Goal: Information Seeking & Learning: Learn about a topic

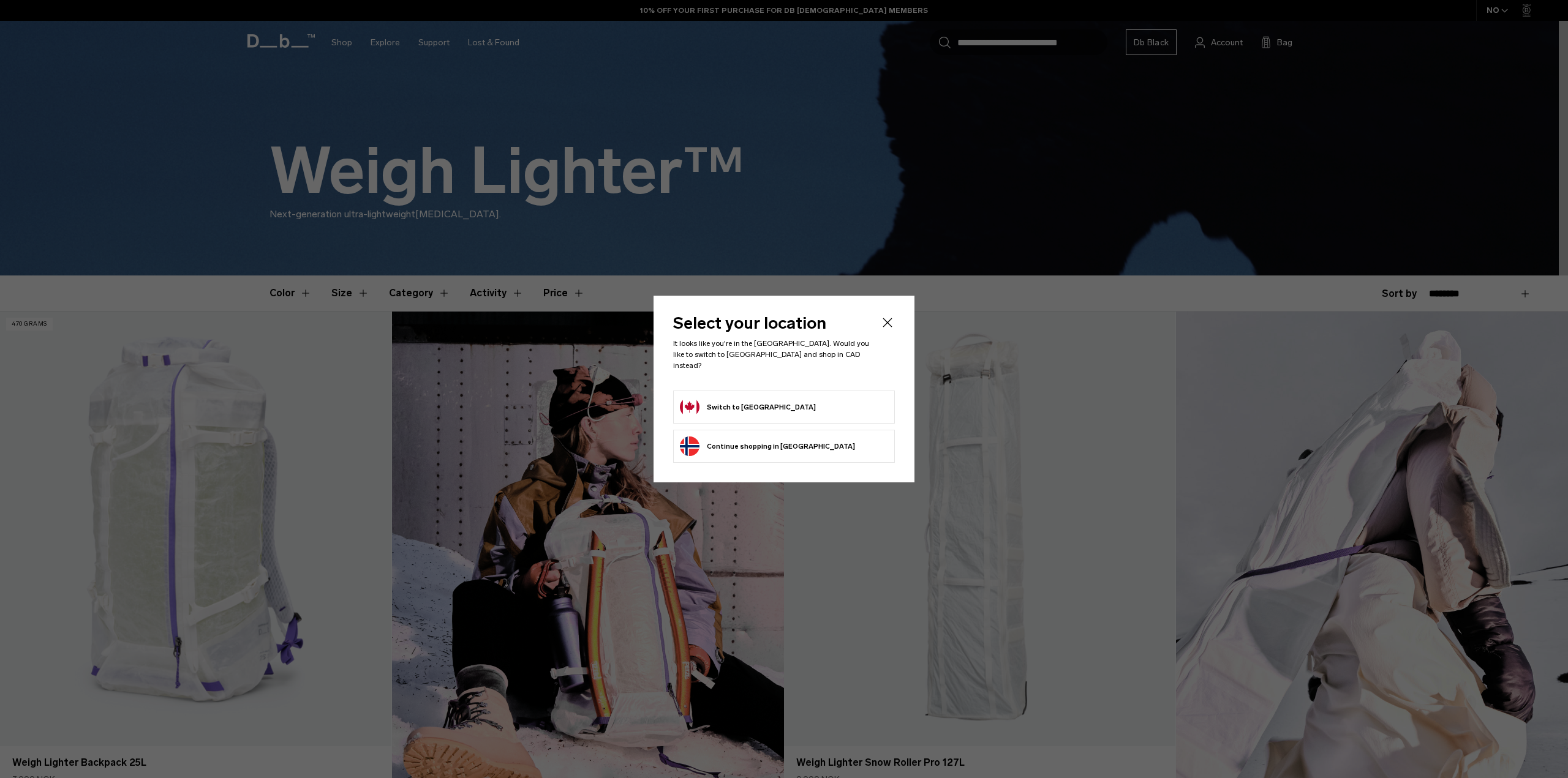
click at [891, 328] on icon "Close" at bounding box center [887, 322] width 15 height 15
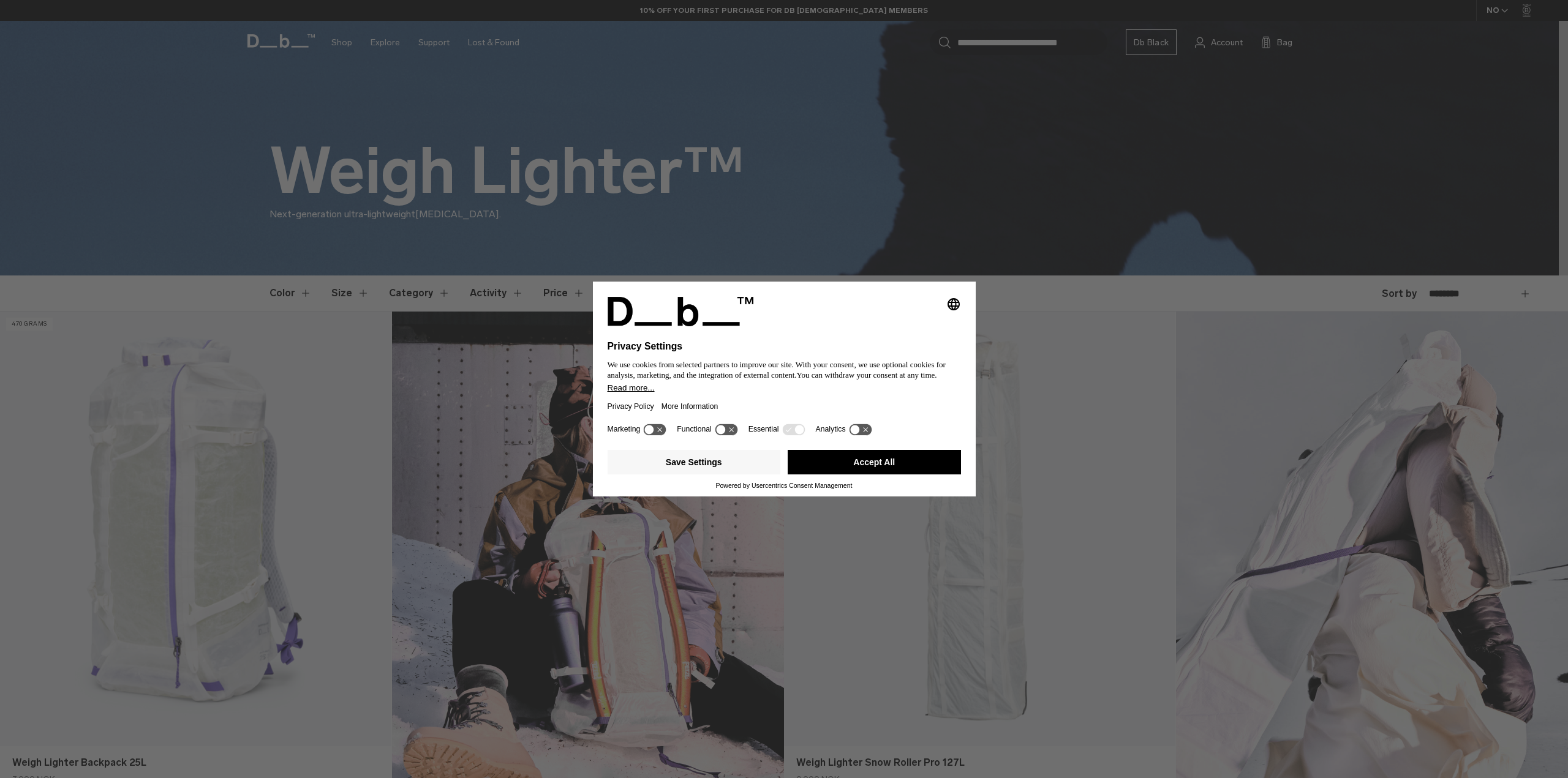
click at [859, 460] on button "Accept All" at bounding box center [874, 462] width 173 height 25
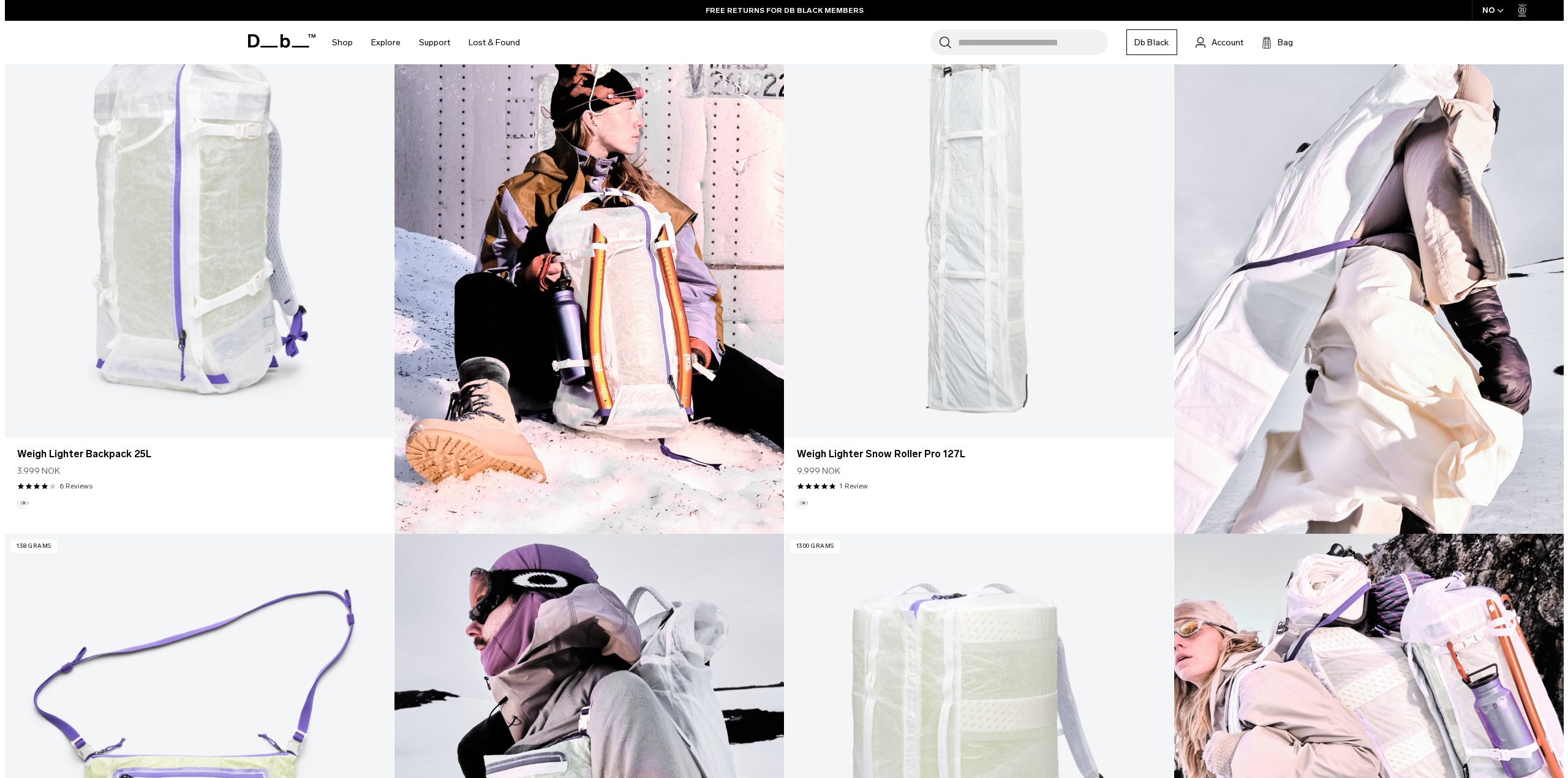
scroll to position [184, 0]
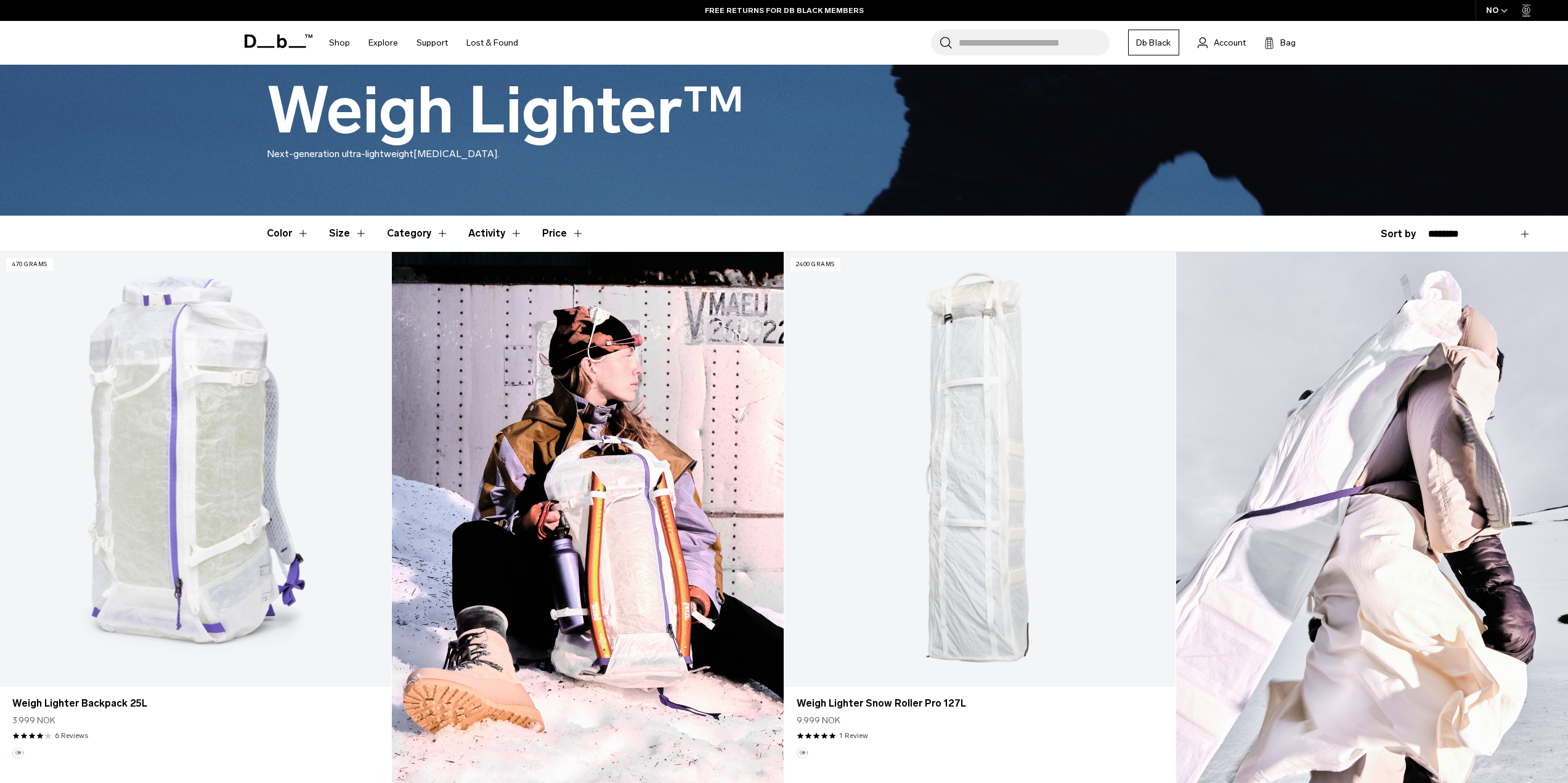
click at [1503, 10] on icon "button" at bounding box center [1504, 11] width 7 height 4
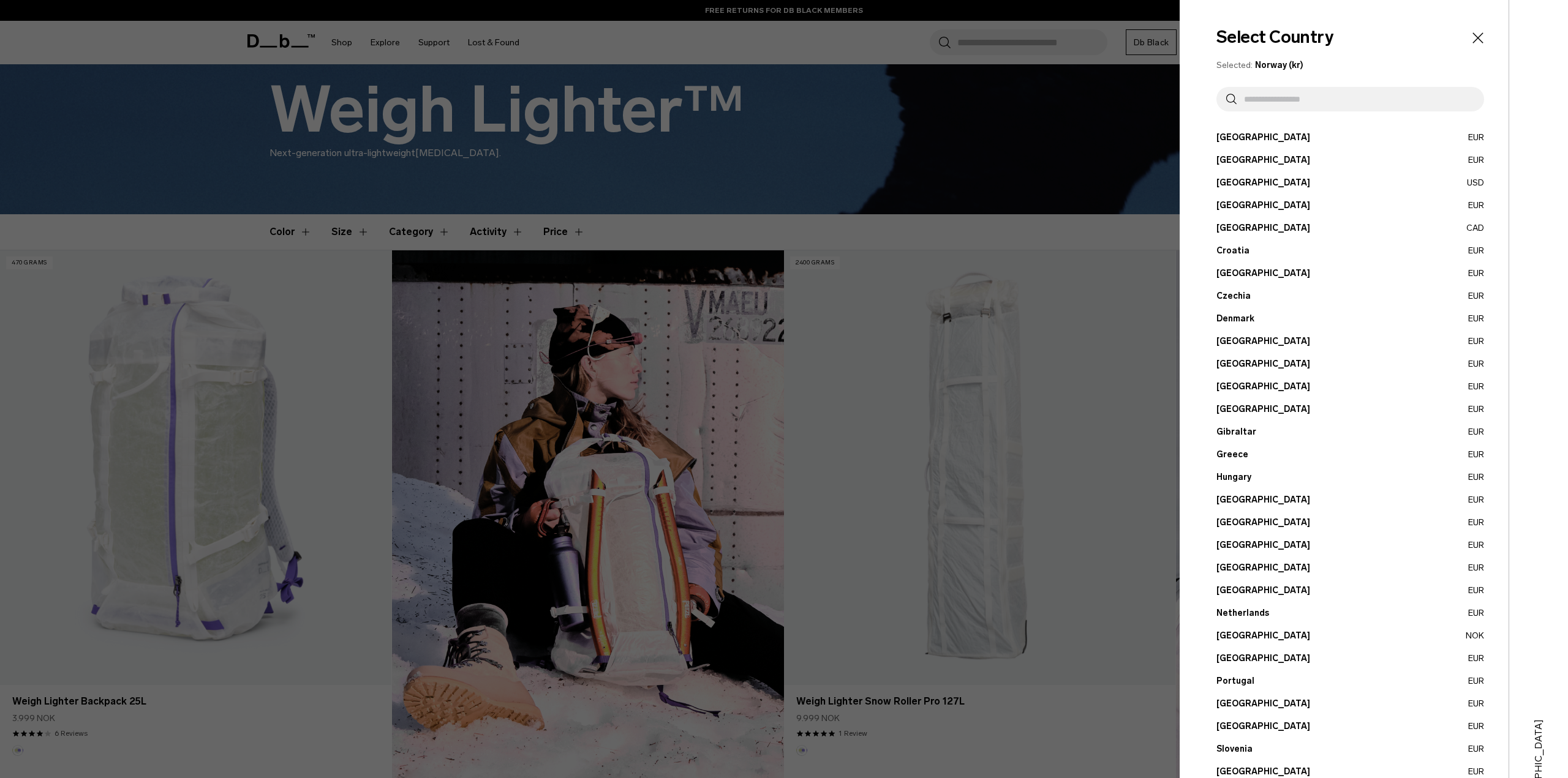
click at [1234, 233] on button "[GEOGRAPHIC_DATA] CAD" at bounding box center [1351, 228] width 268 height 12
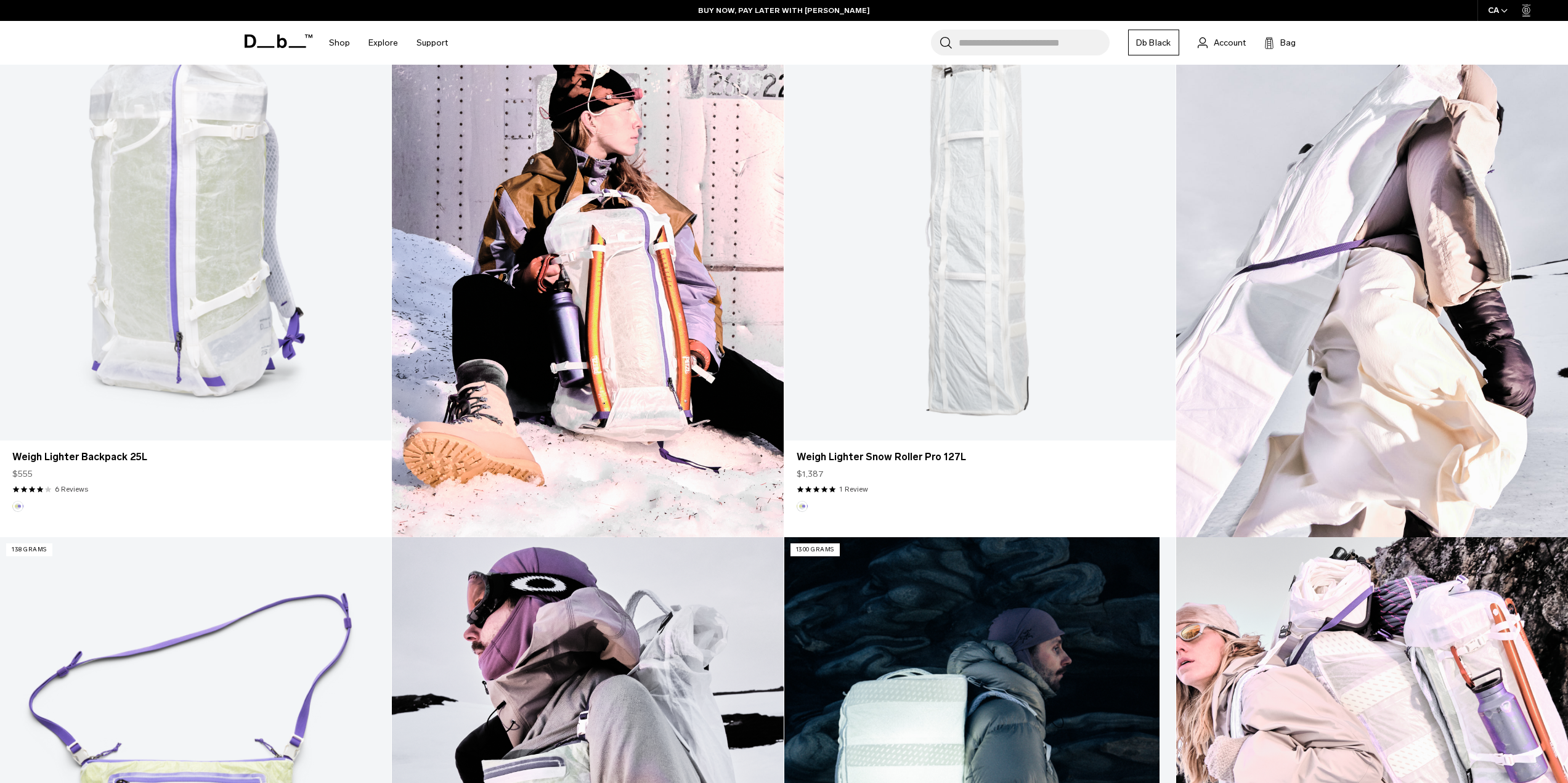
scroll to position [62, 0]
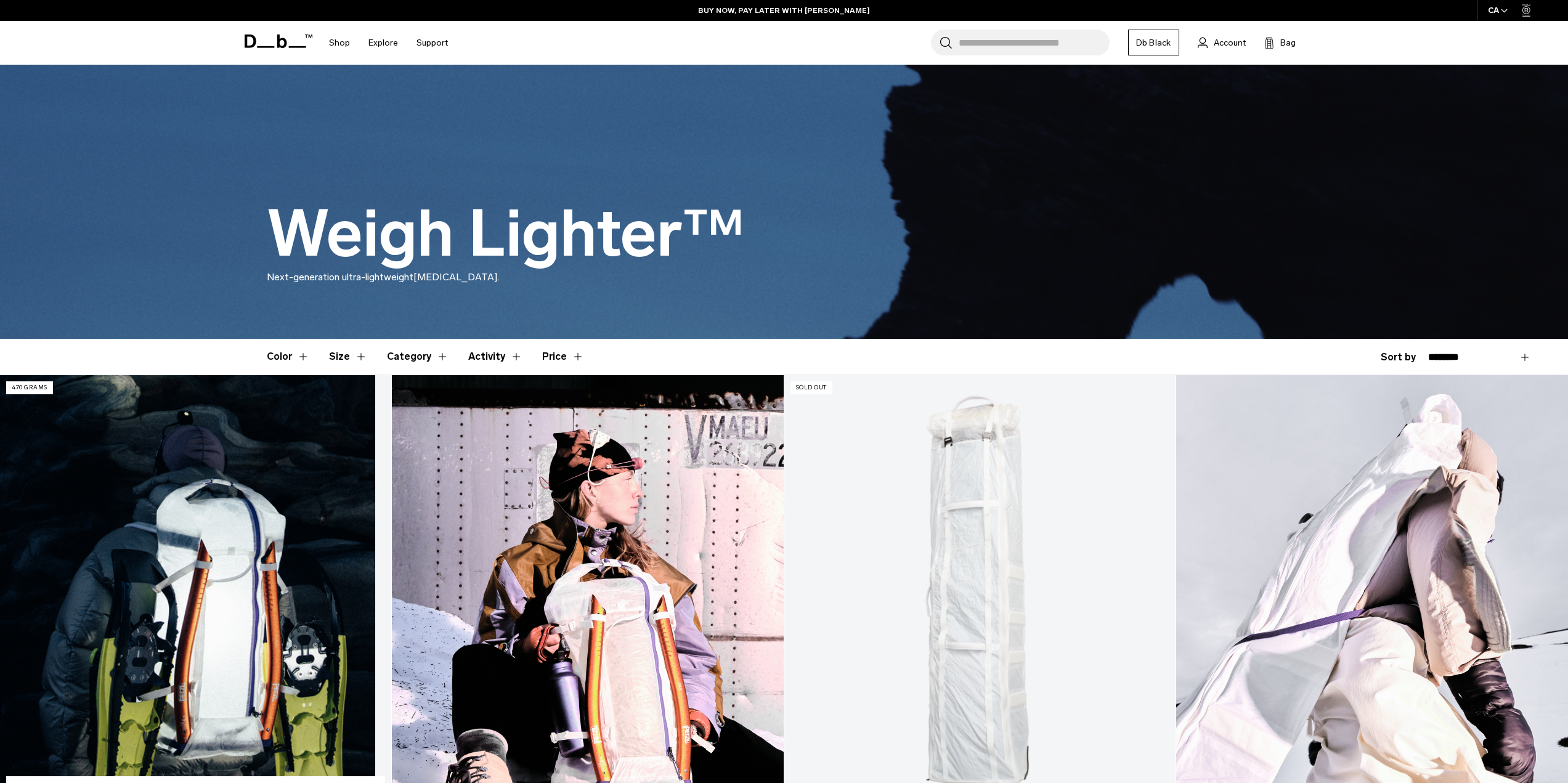
click at [174, 582] on link "Weigh Lighter Backpack 25L" at bounding box center [195, 592] width 391 height 435
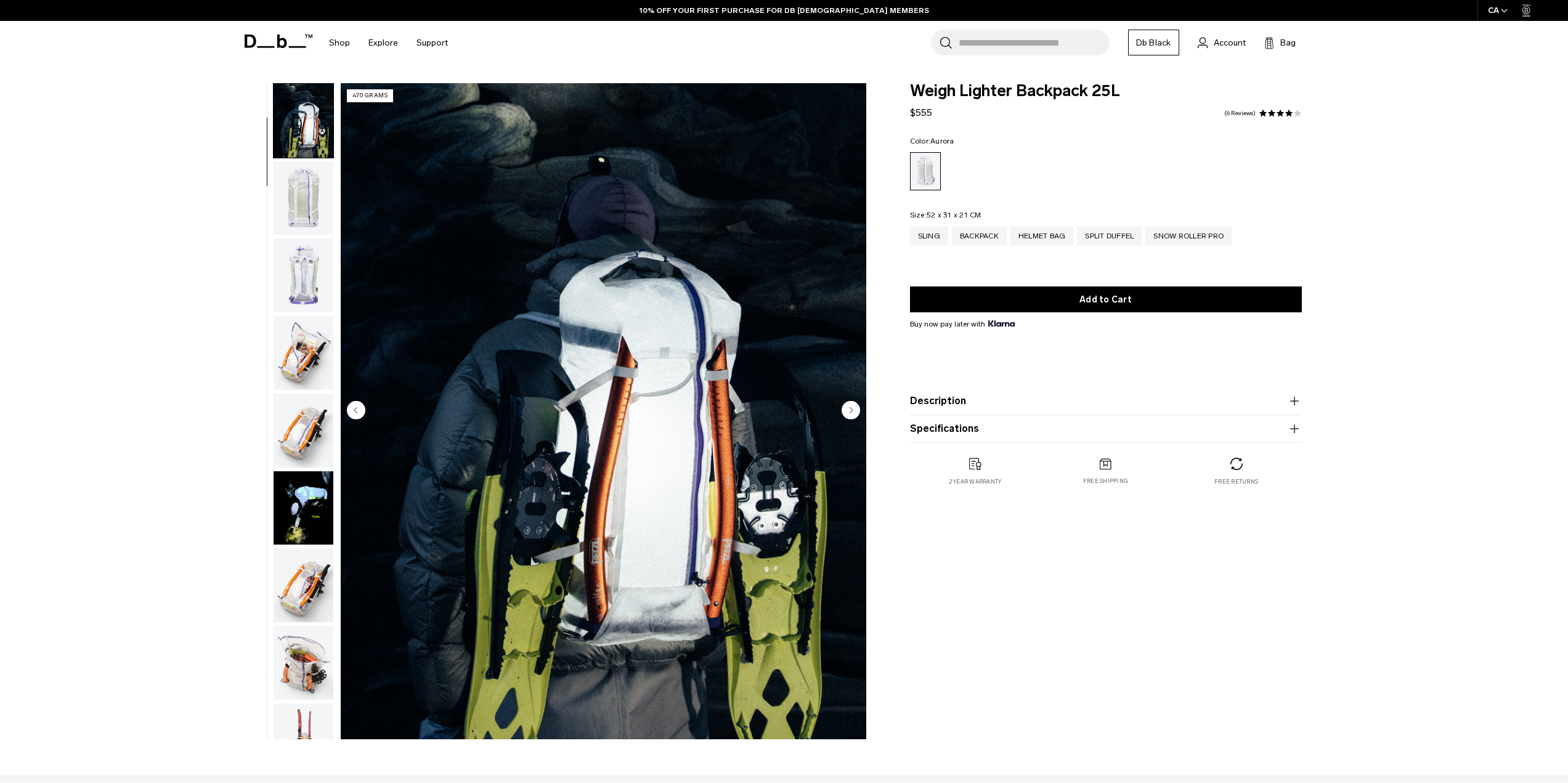
click at [307, 205] on img "button" at bounding box center [303, 198] width 60 height 74
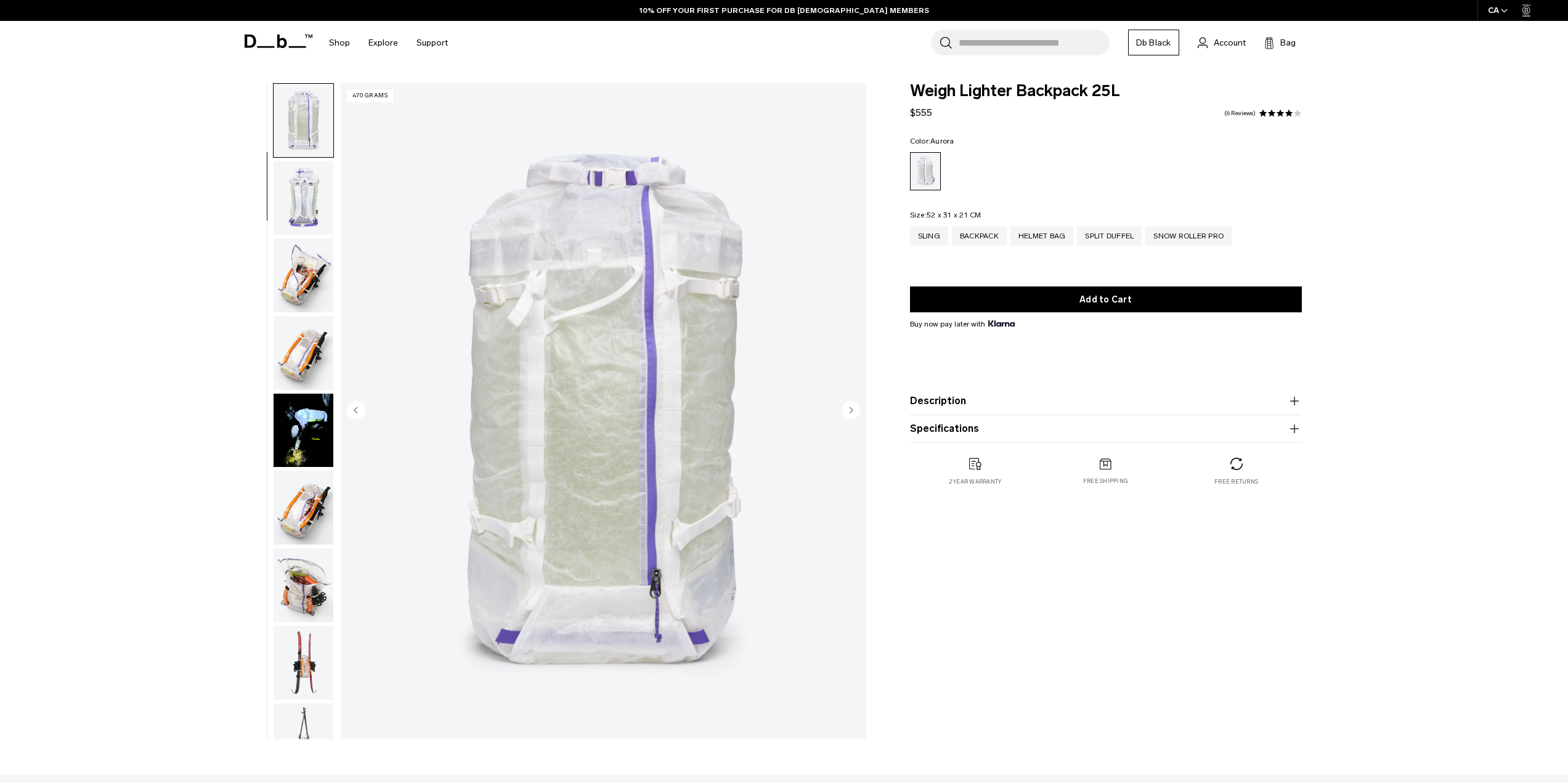
click at [295, 270] on img "button" at bounding box center [303, 275] width 60 height 74
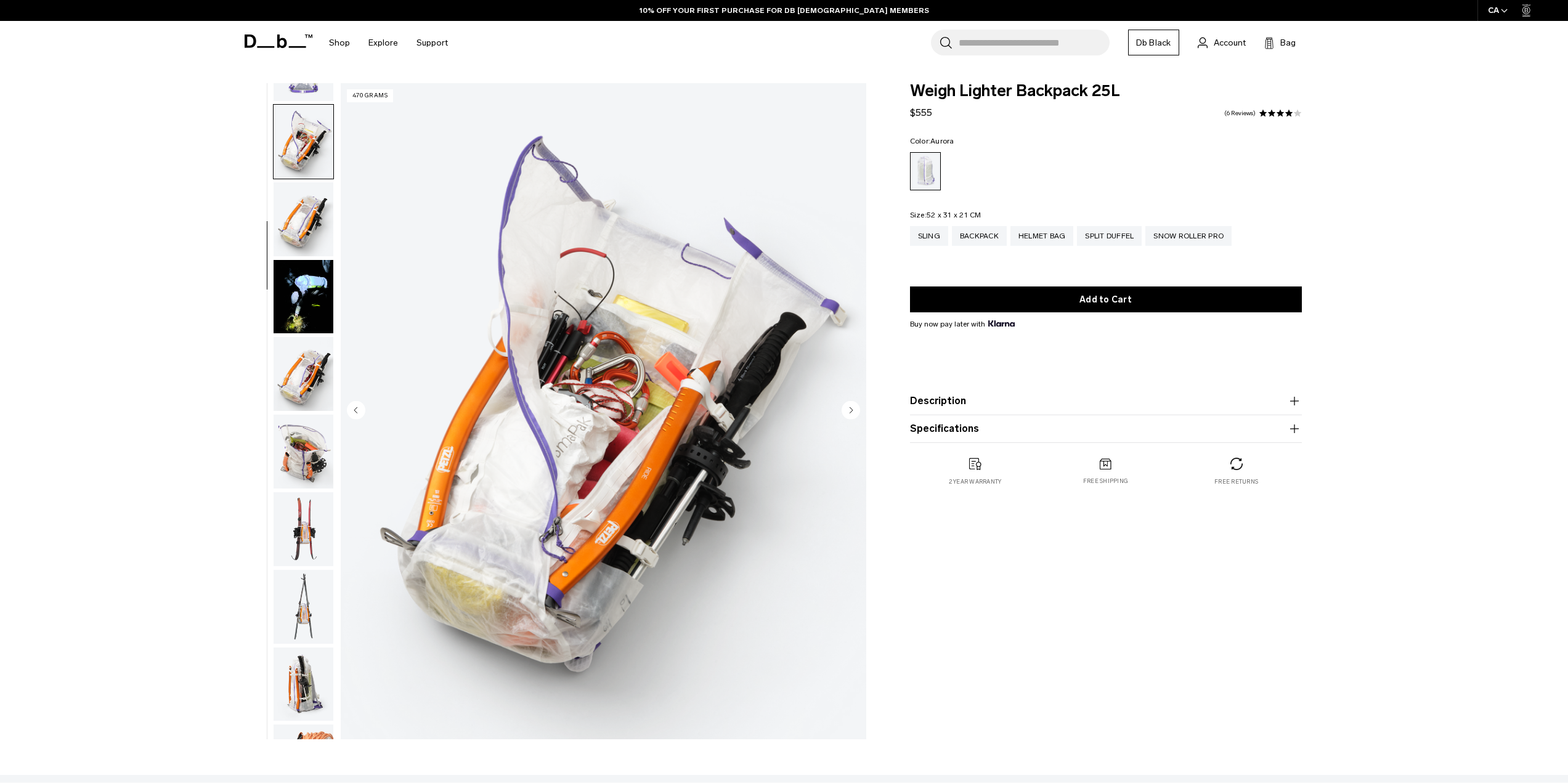
scroll to position [310, 0]
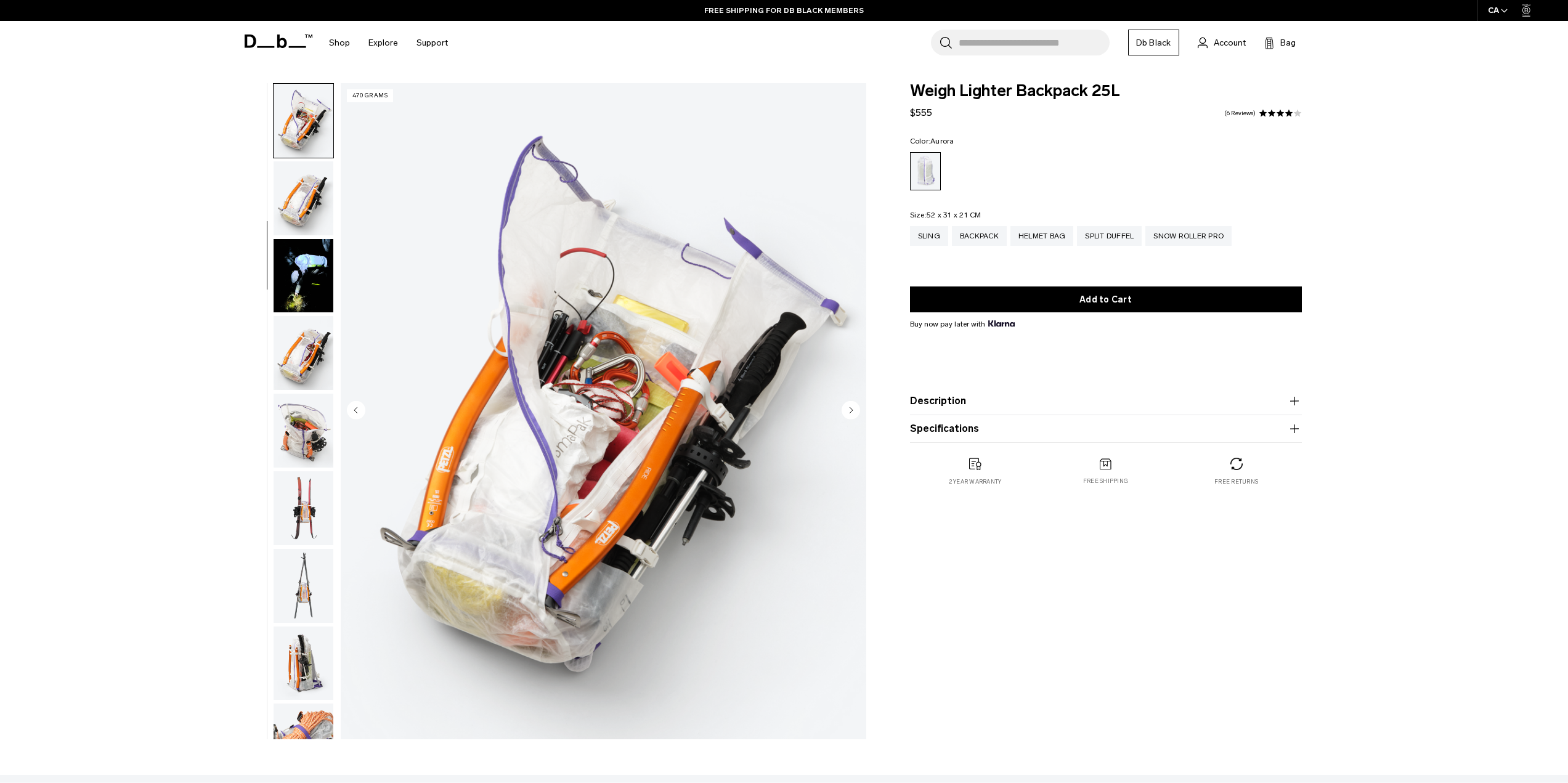
click at [296, 336] on img "button" at bounding box center [303, 353] width 60 height 74
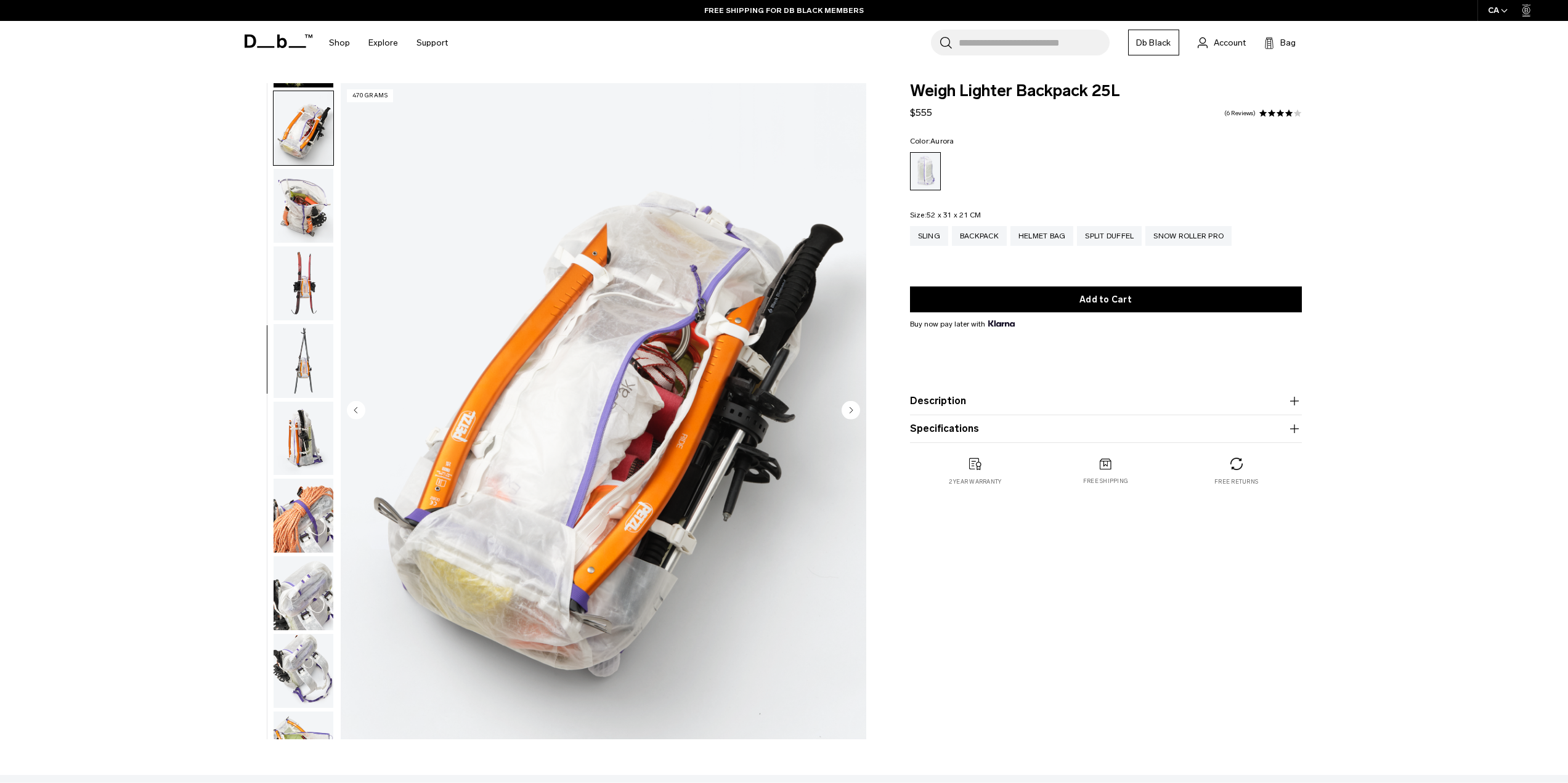
scroll to position [542, 0]
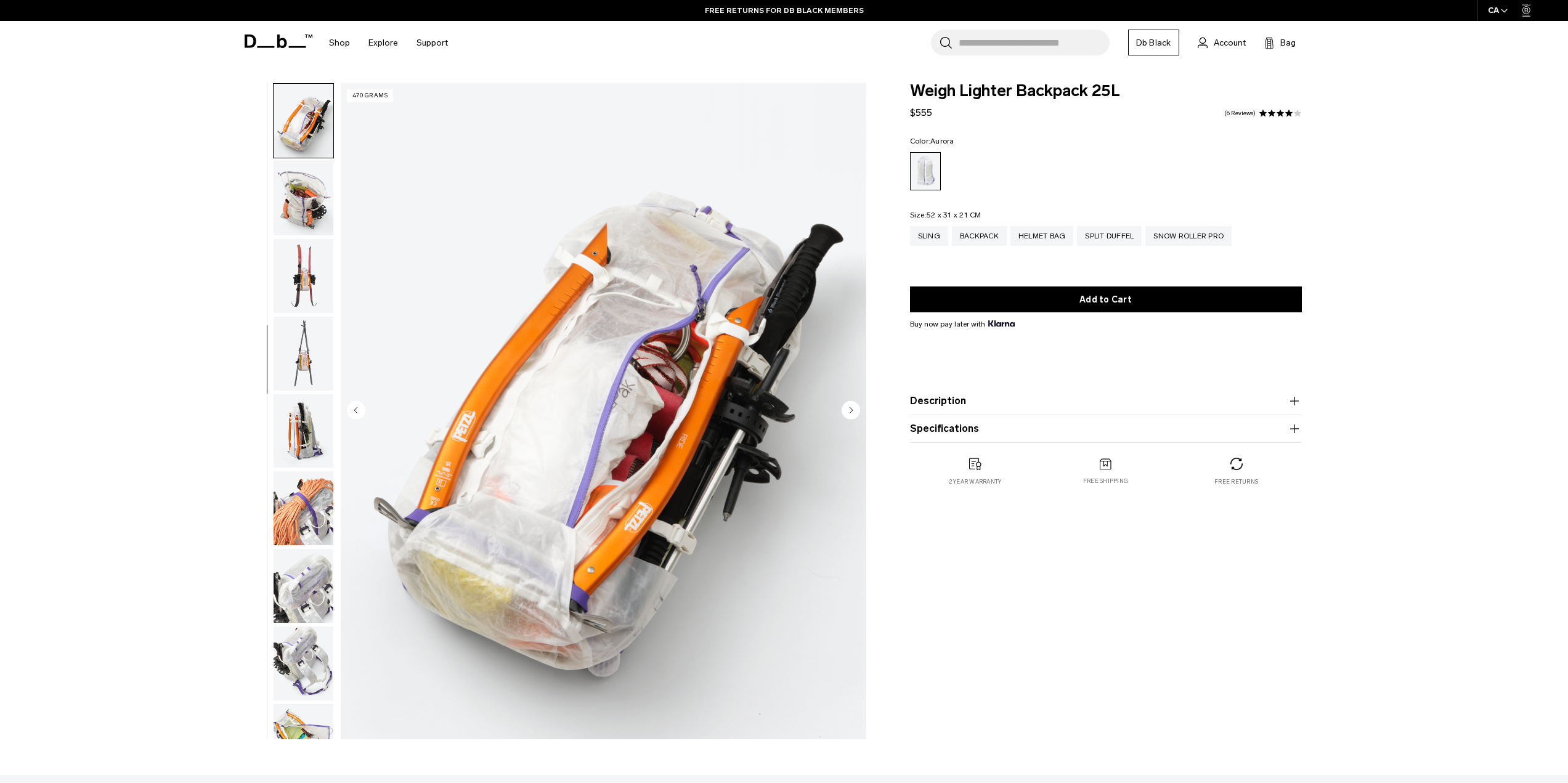
click at [302, 441] on img "button" at bounding box center [303, 431] width 60 height 74
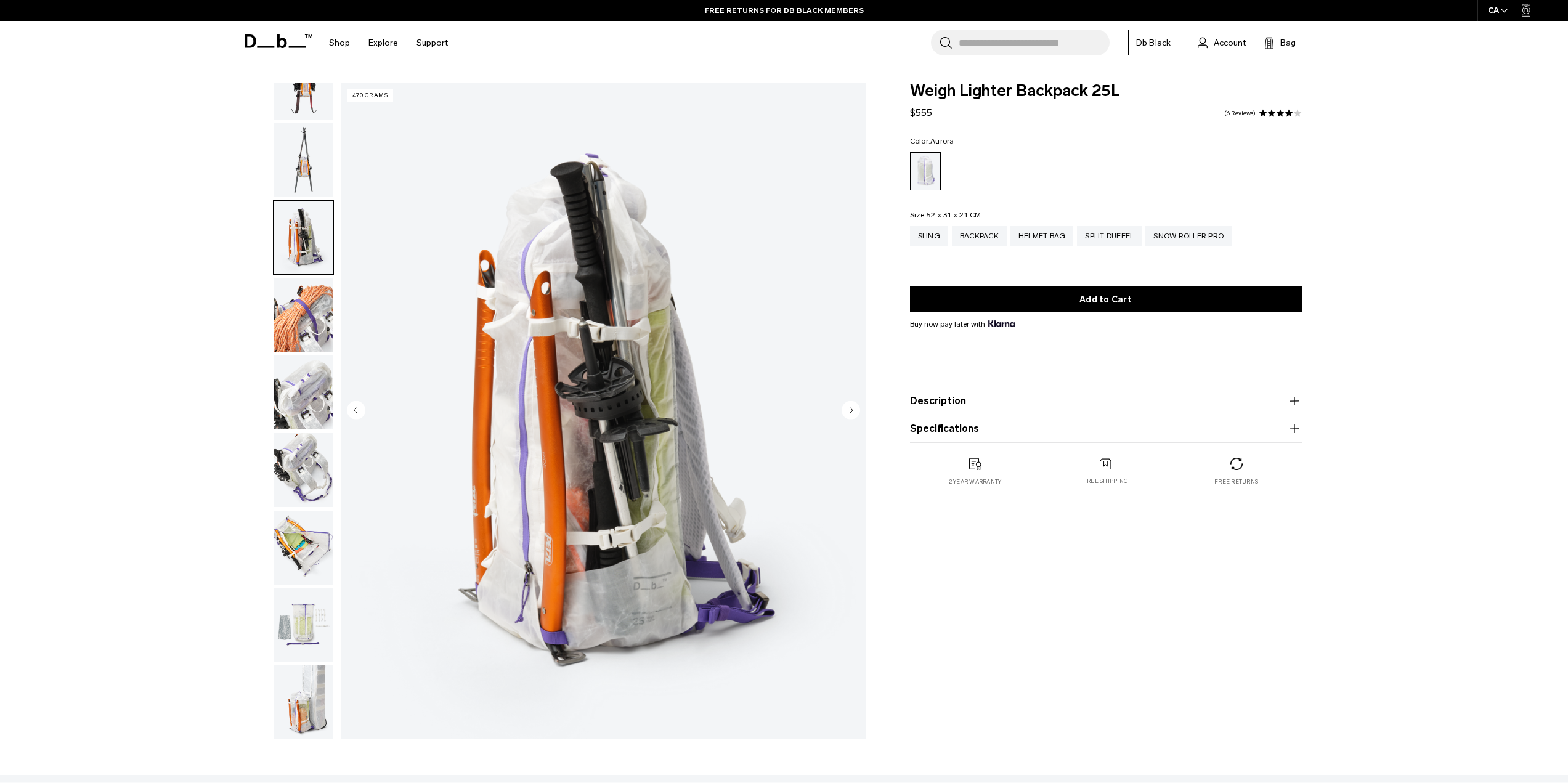
scroll to position [737, 0]
click at [313, 190] on img "button" at bounding box center [303, 159] width 60 height 74
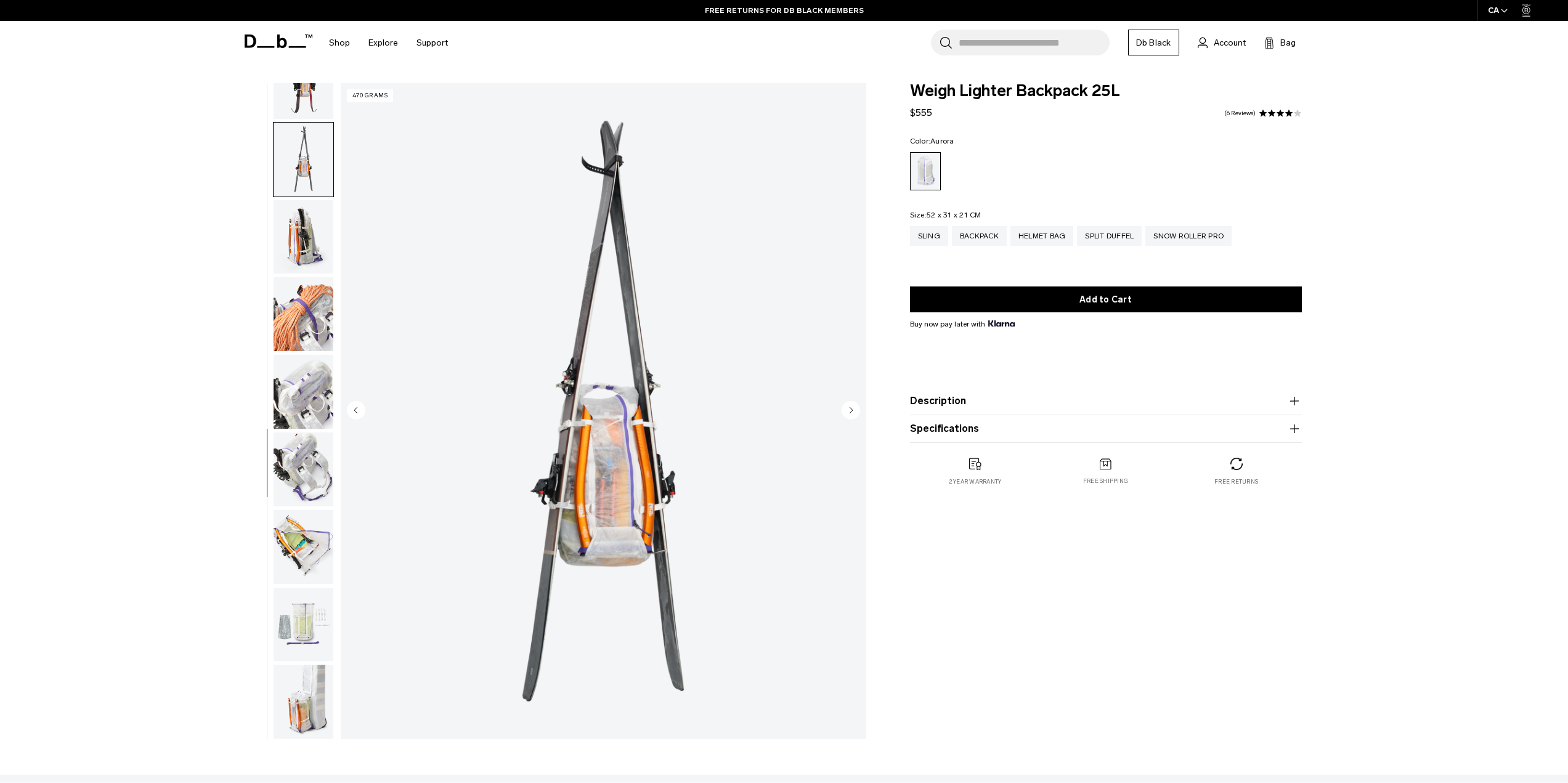
click at [310, 250] on img "button" at bounding box center [303, 237] width 60 height 74
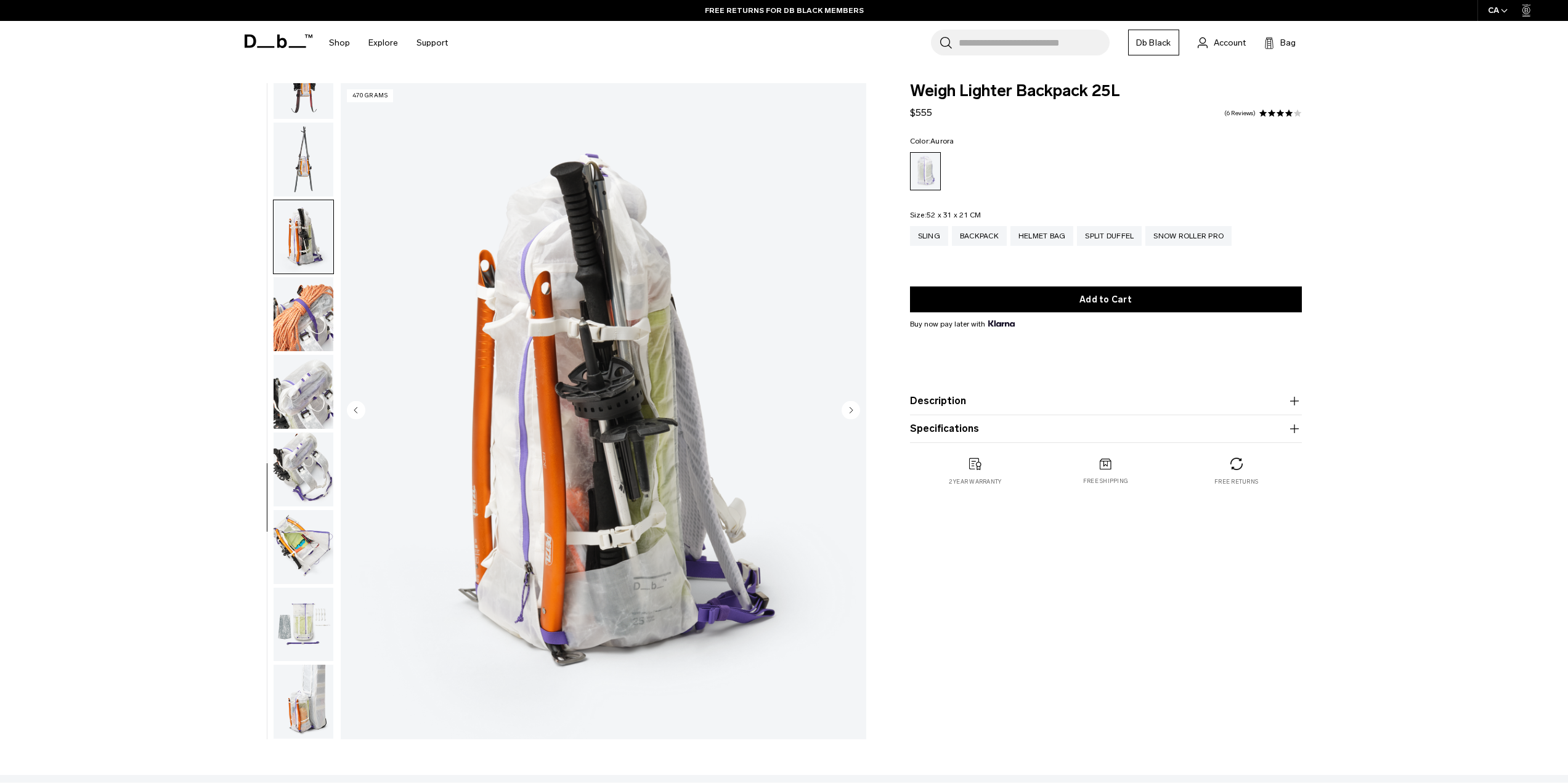
click at [313, 304] on img "button" at bounding box center [303, 314] width 60 height 74
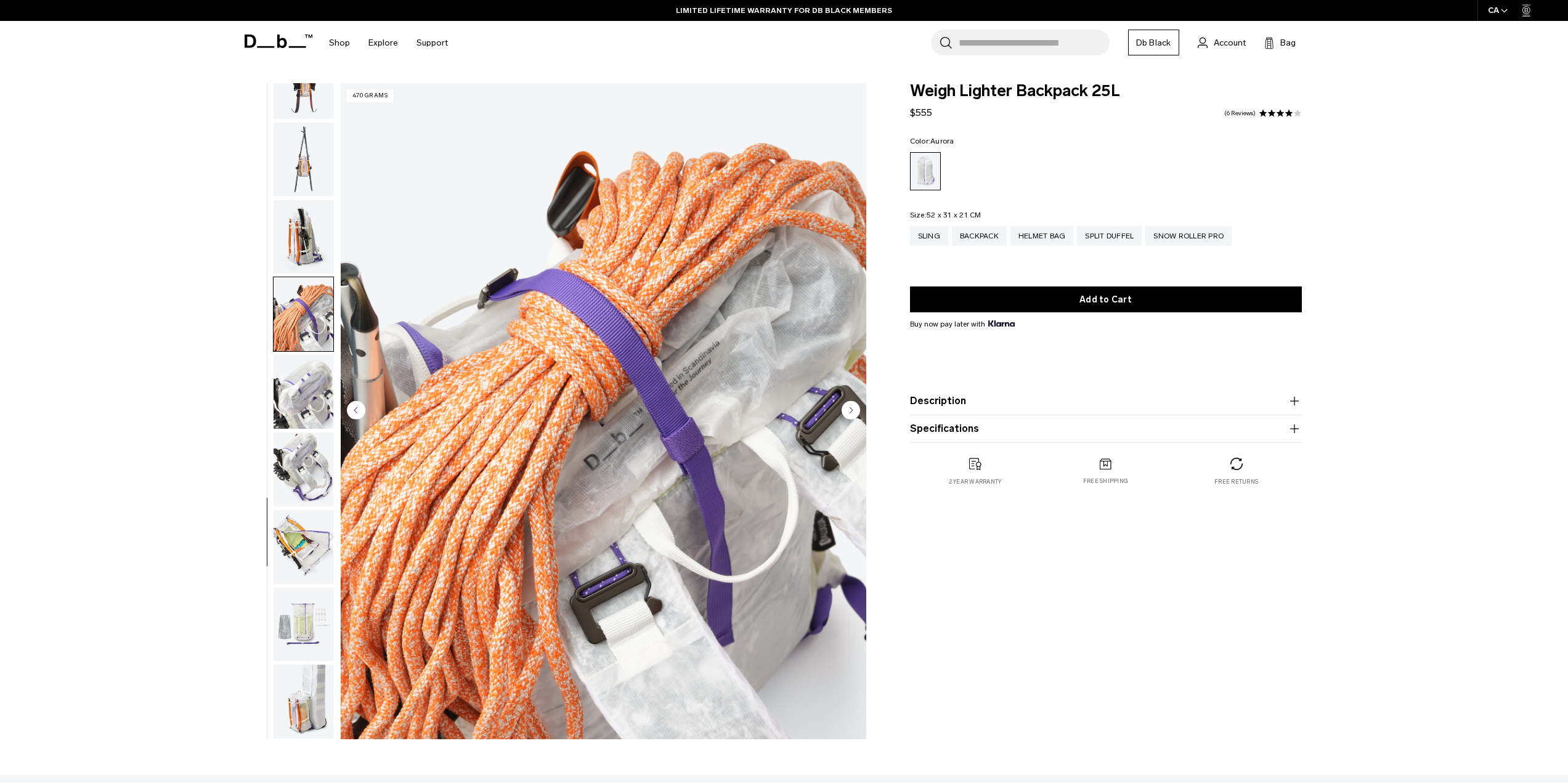
click at [286, 390] on img "button" at bounding box center [303, 392] width 60 height 74
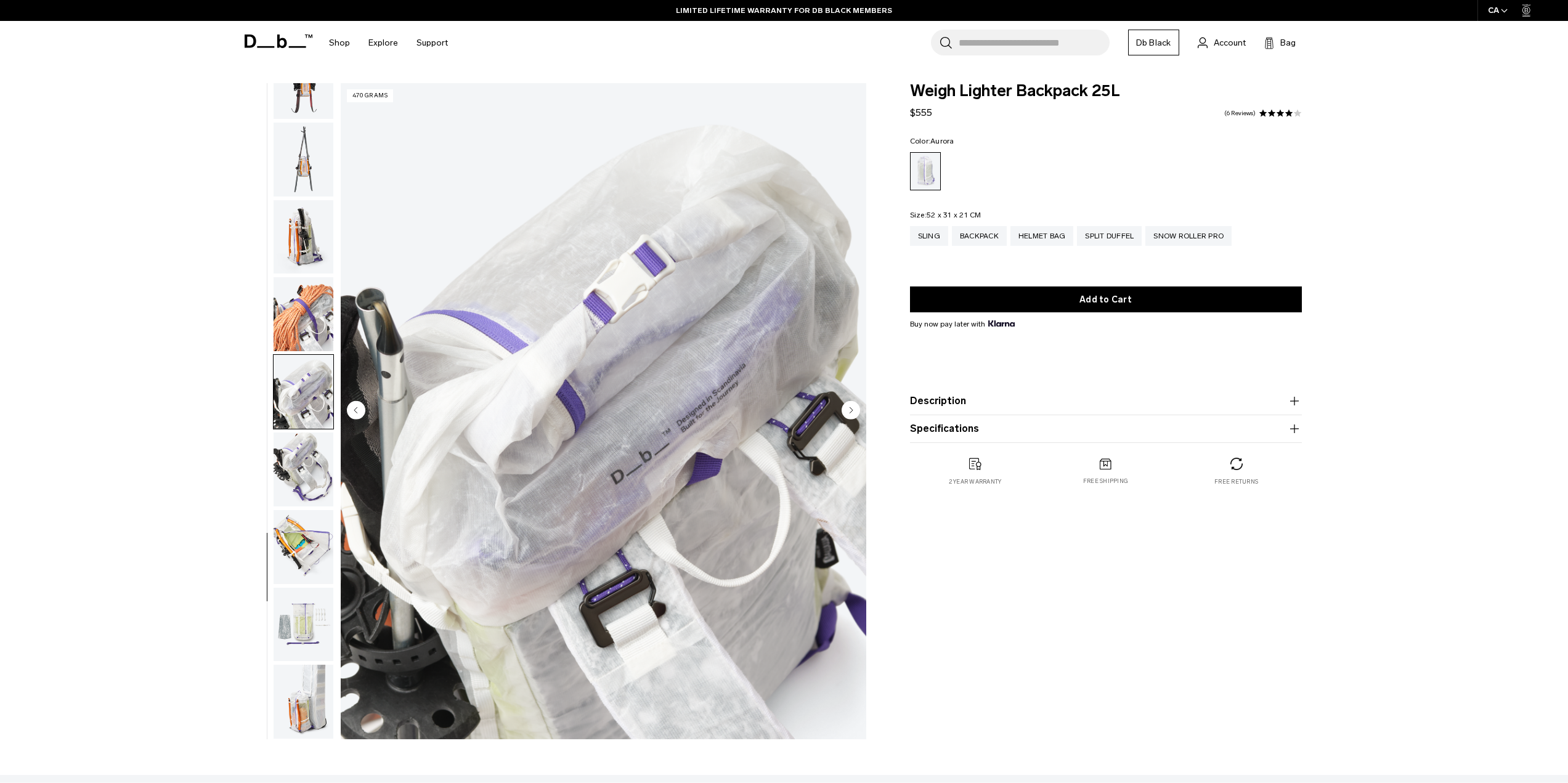
click at [292, 457] on img "button" at bounding box center [303, 470] width 60 height 74
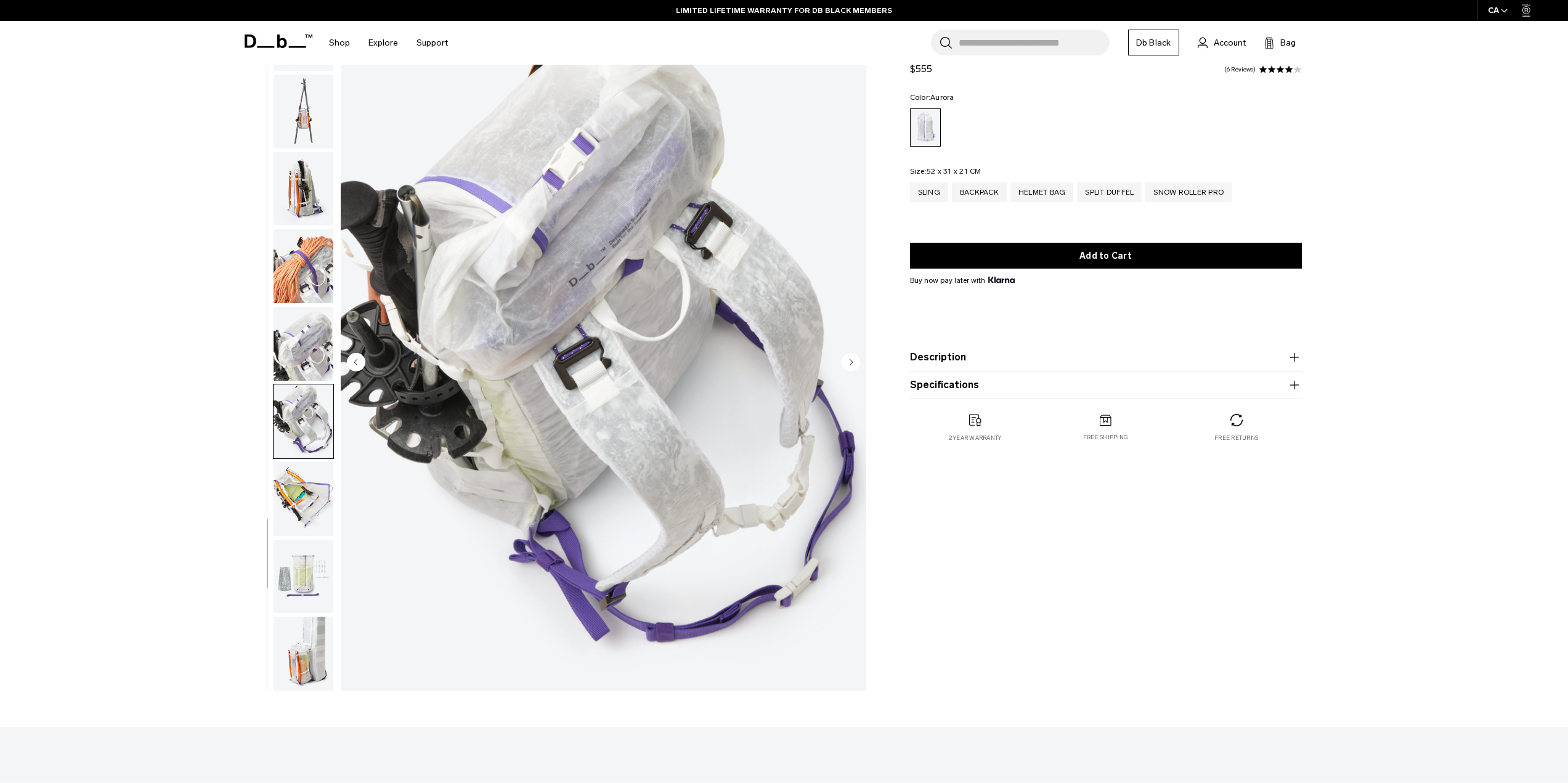
scroll to position [62, 0]
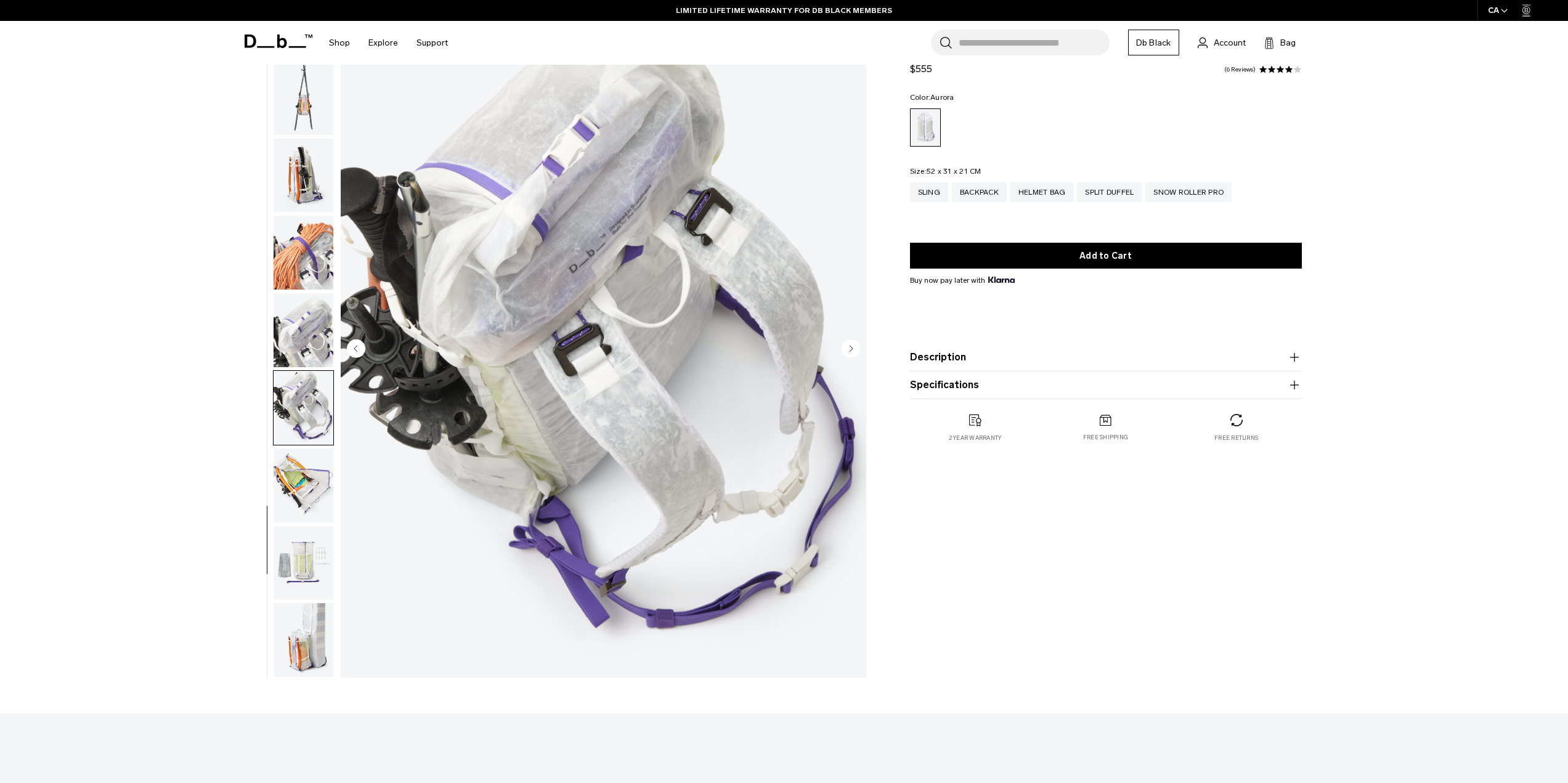
click at [300, 490] on img "button" at bounding box center [303, 486] width 60 height 74
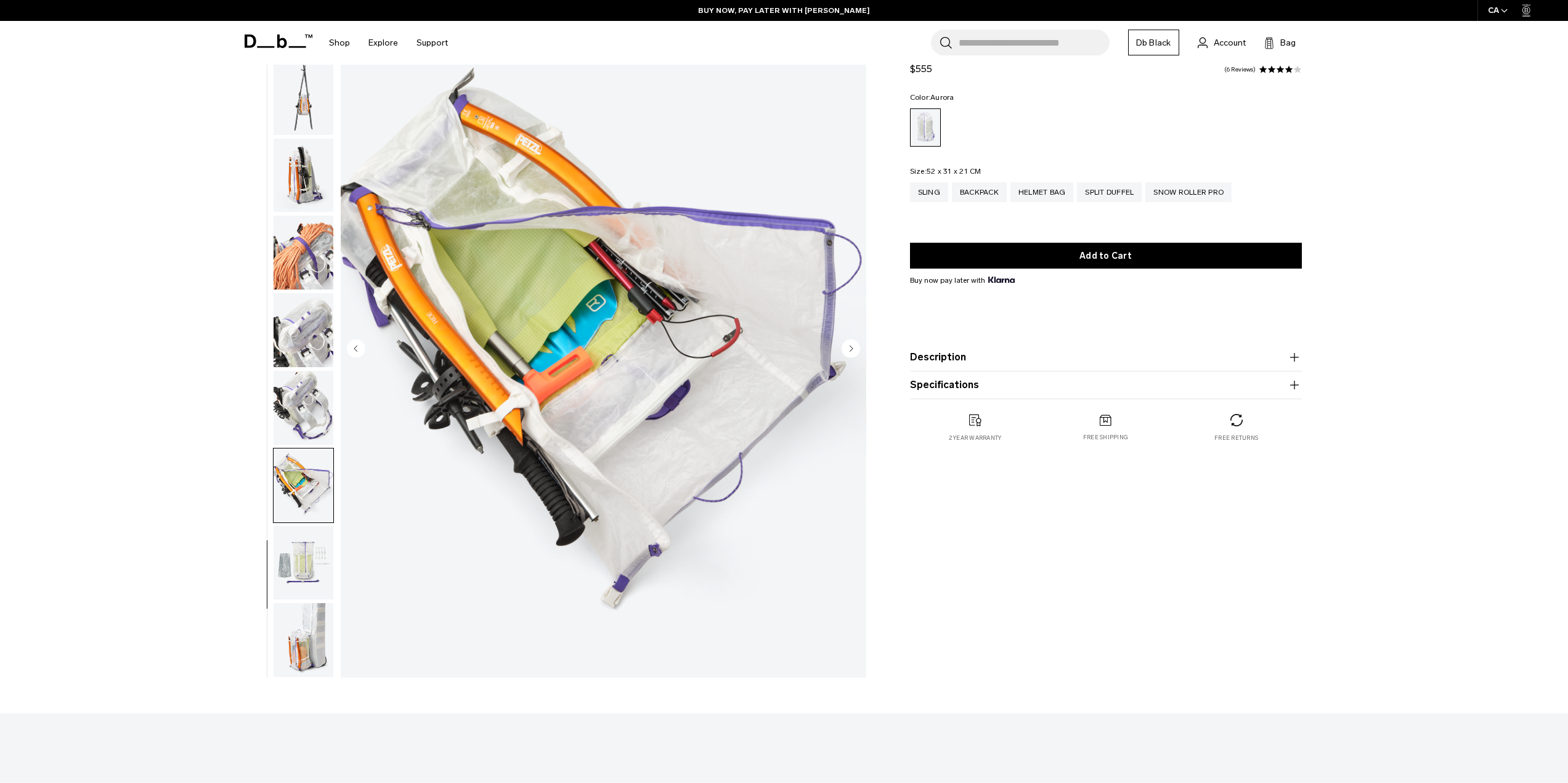
click at [313, 538] on img "button" at bounding box center [303, 562] width 60 height 74
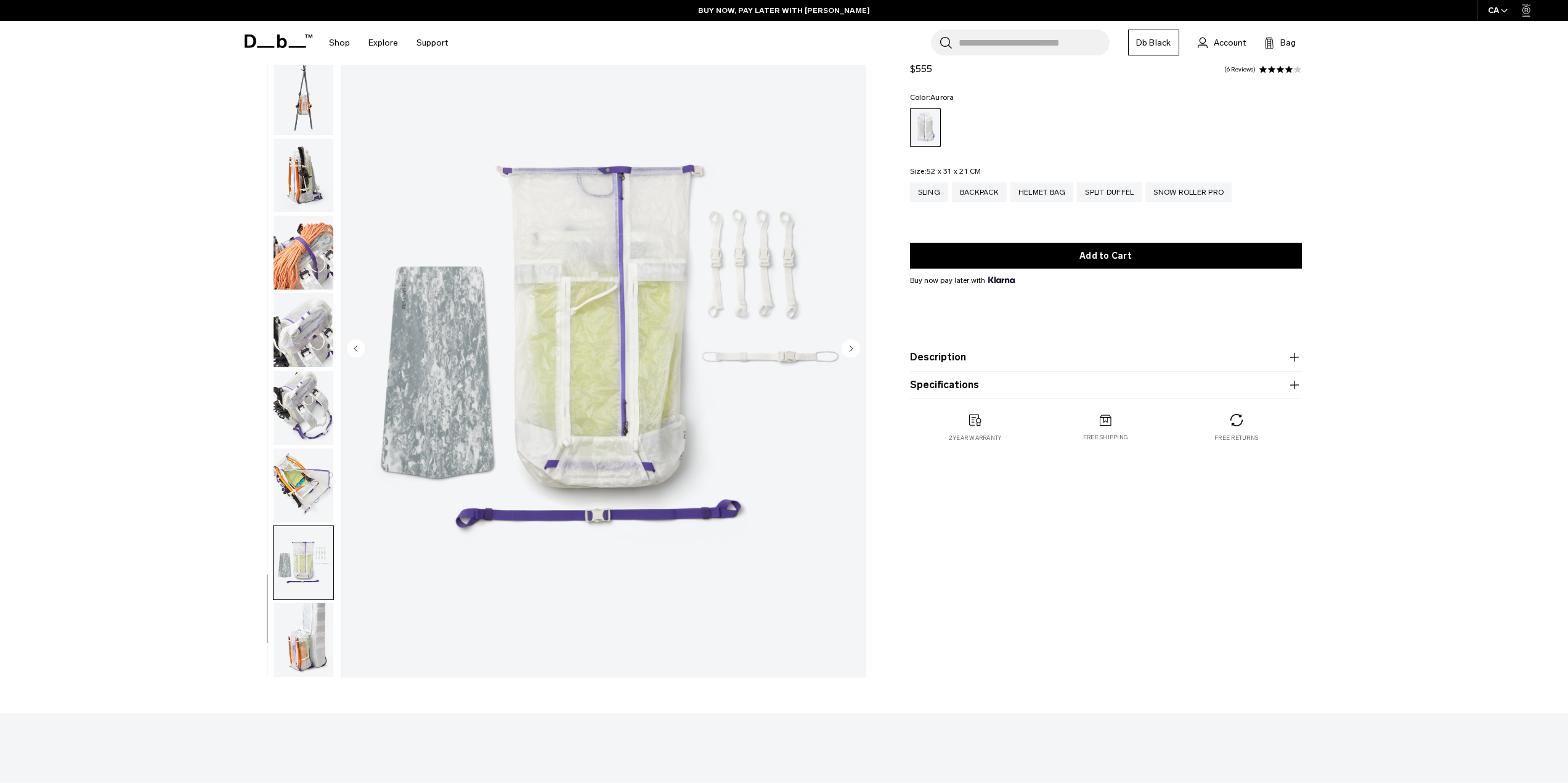
click at [307, 645] on img "button" at bounding box center [303, 640] width 60 height 74
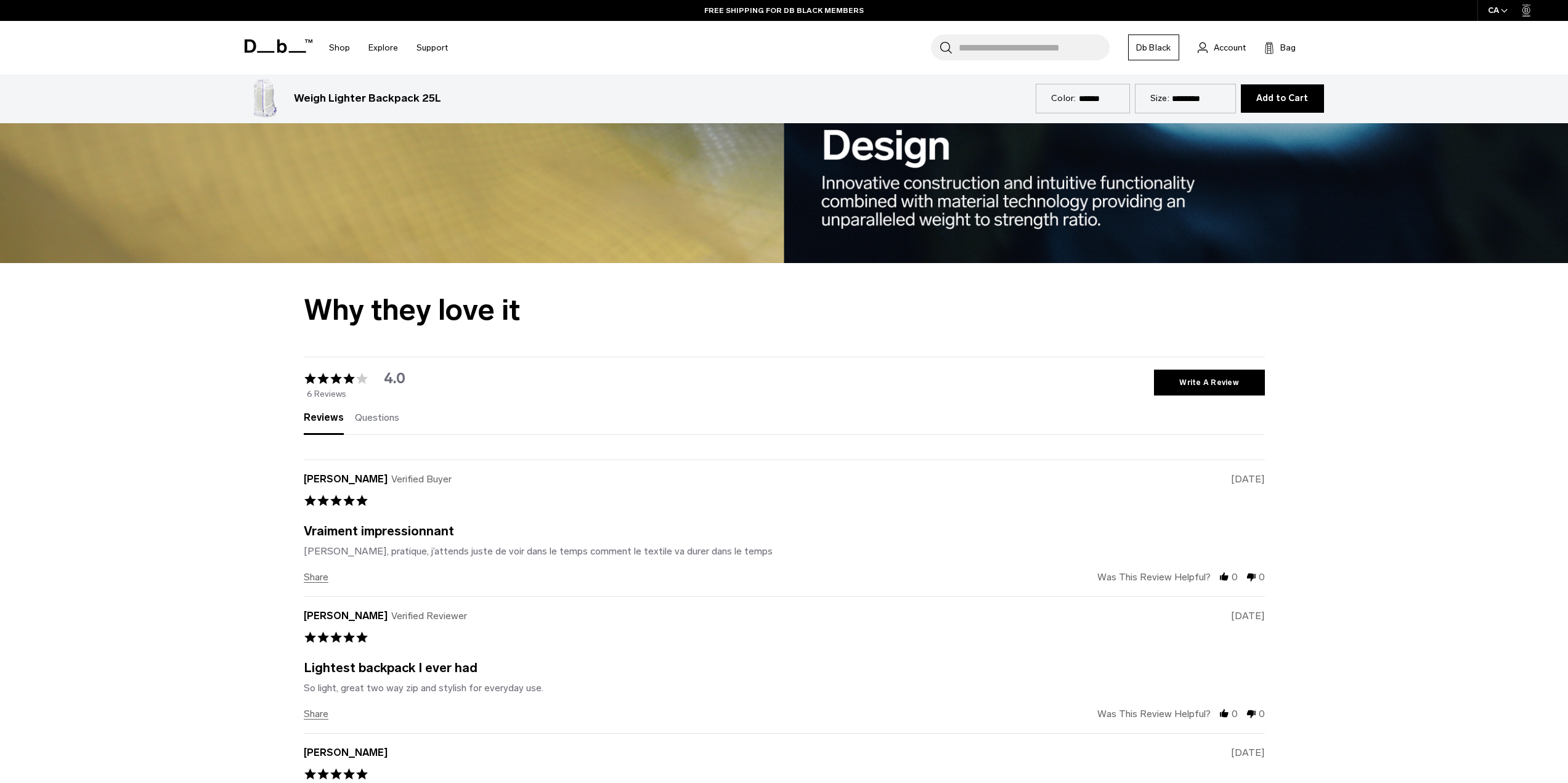
scroll to position [2650, 0]
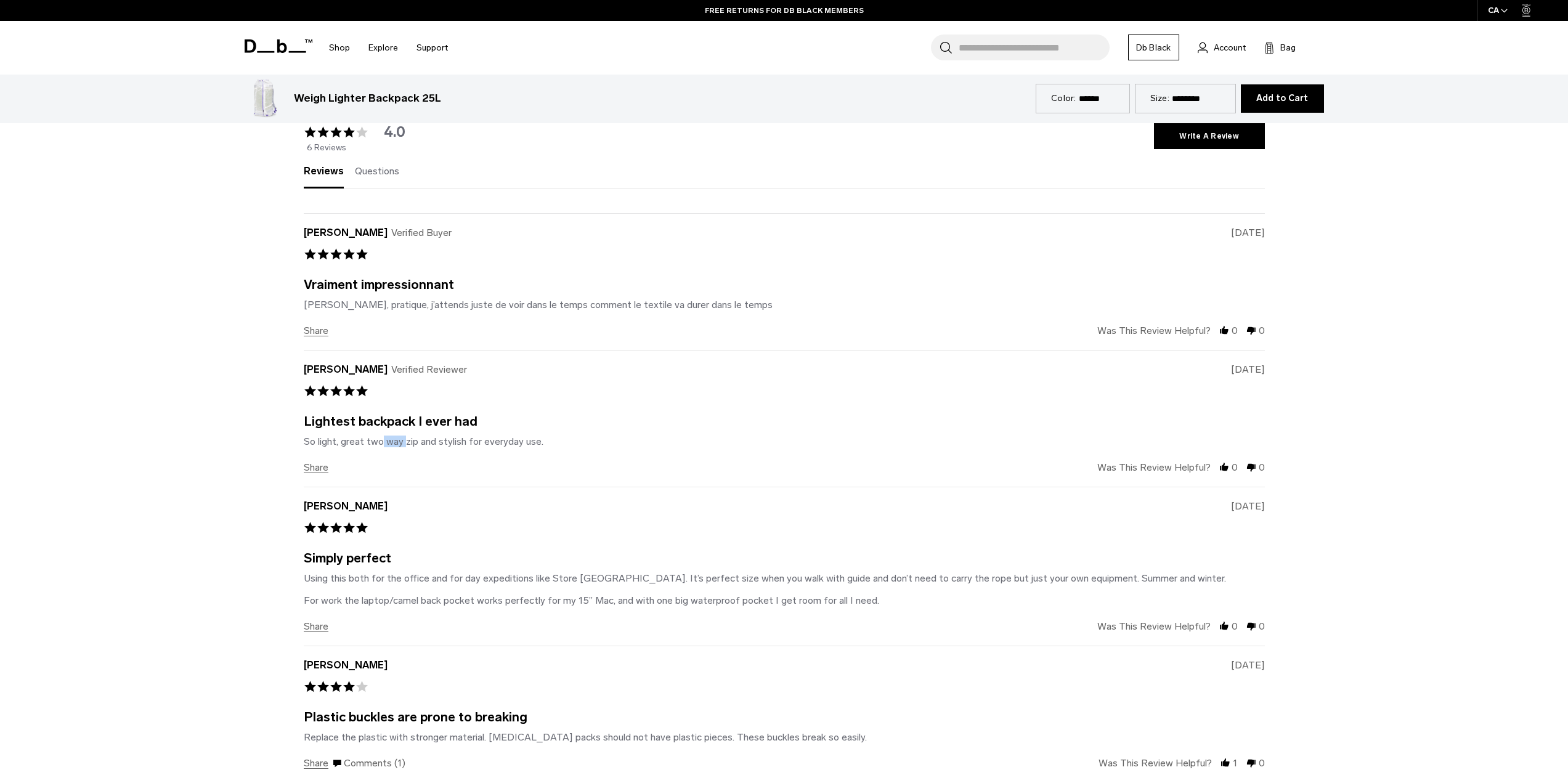
drag, startPoint x: 374, startPoint y: 444, endPoint x: 401, endPoint y: 445, distance: 27.0
click at [401, 445] on div "So light, great two way zip and stylish for everyday use." at bounding box center [423, 441] width 240 height 12
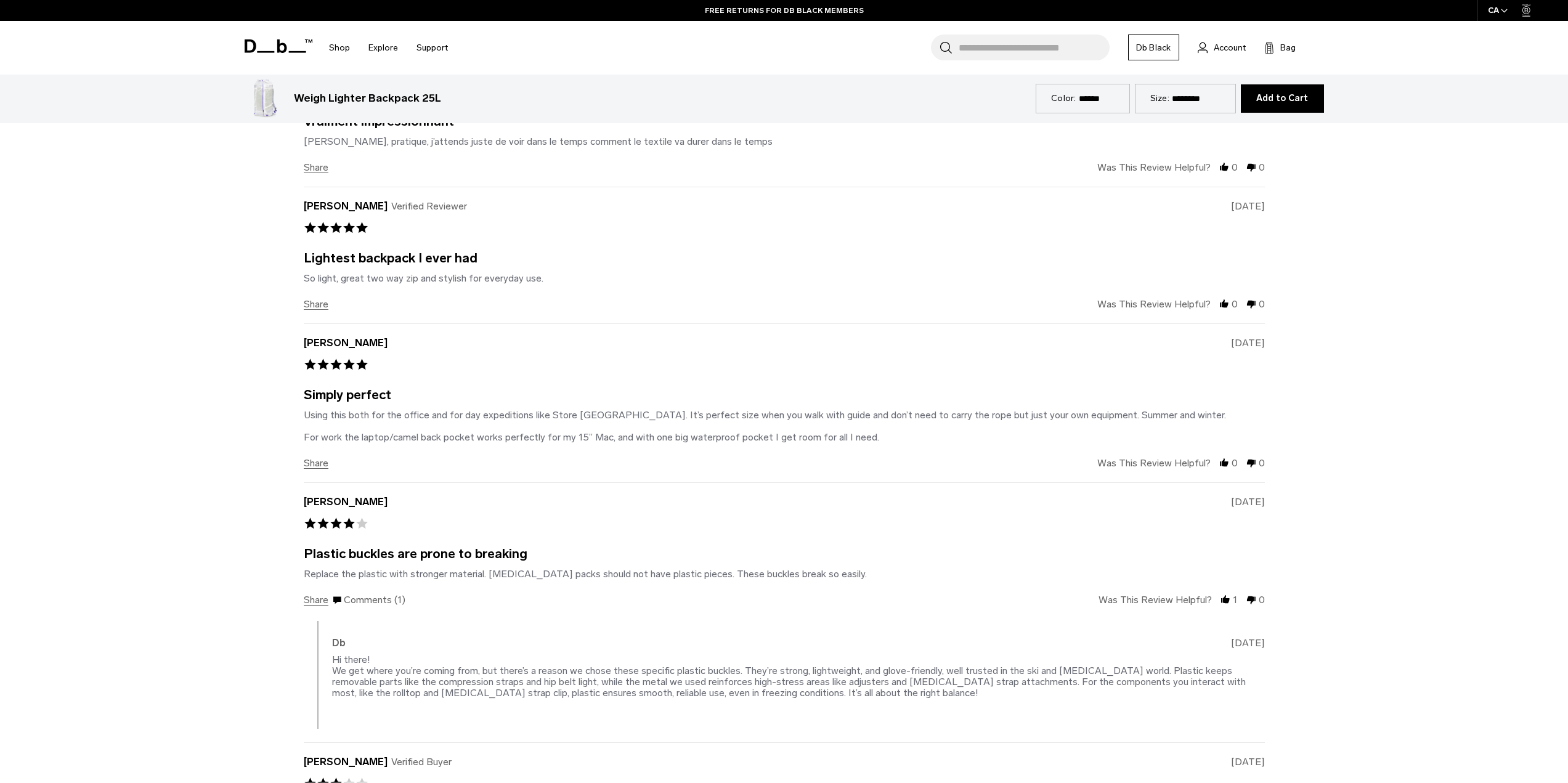
scroll to position [2835, 0]
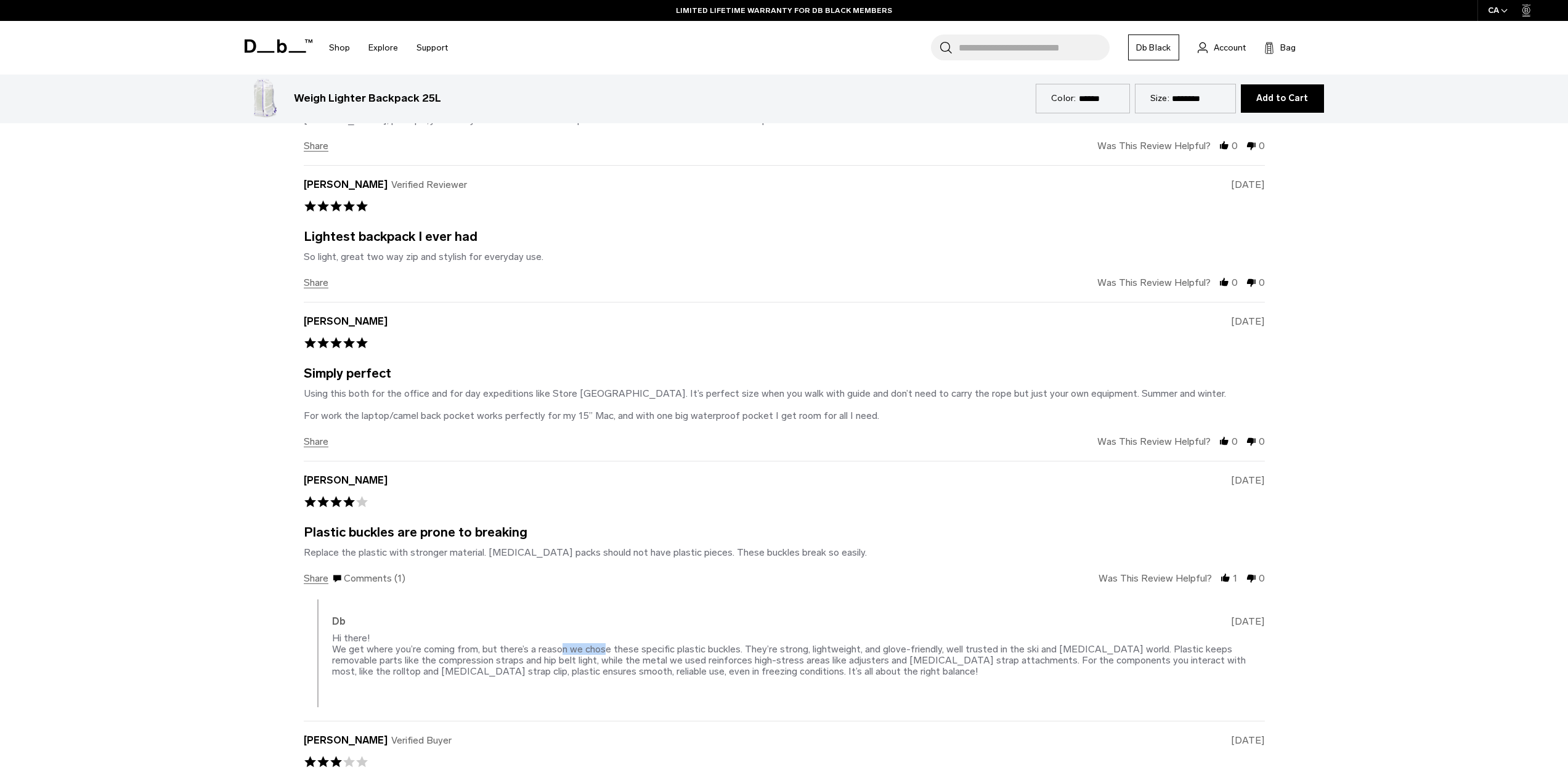
drag, startPoint x: 560, startPoint y: 650, endPoint x: 600, endPoint y: 650, distance: 40.0
click at [600, 650] on div "Hi there! We get where you’re coming from, but there’s a reason we chose these …" at bounding box center [789, 654] width 914 height 45
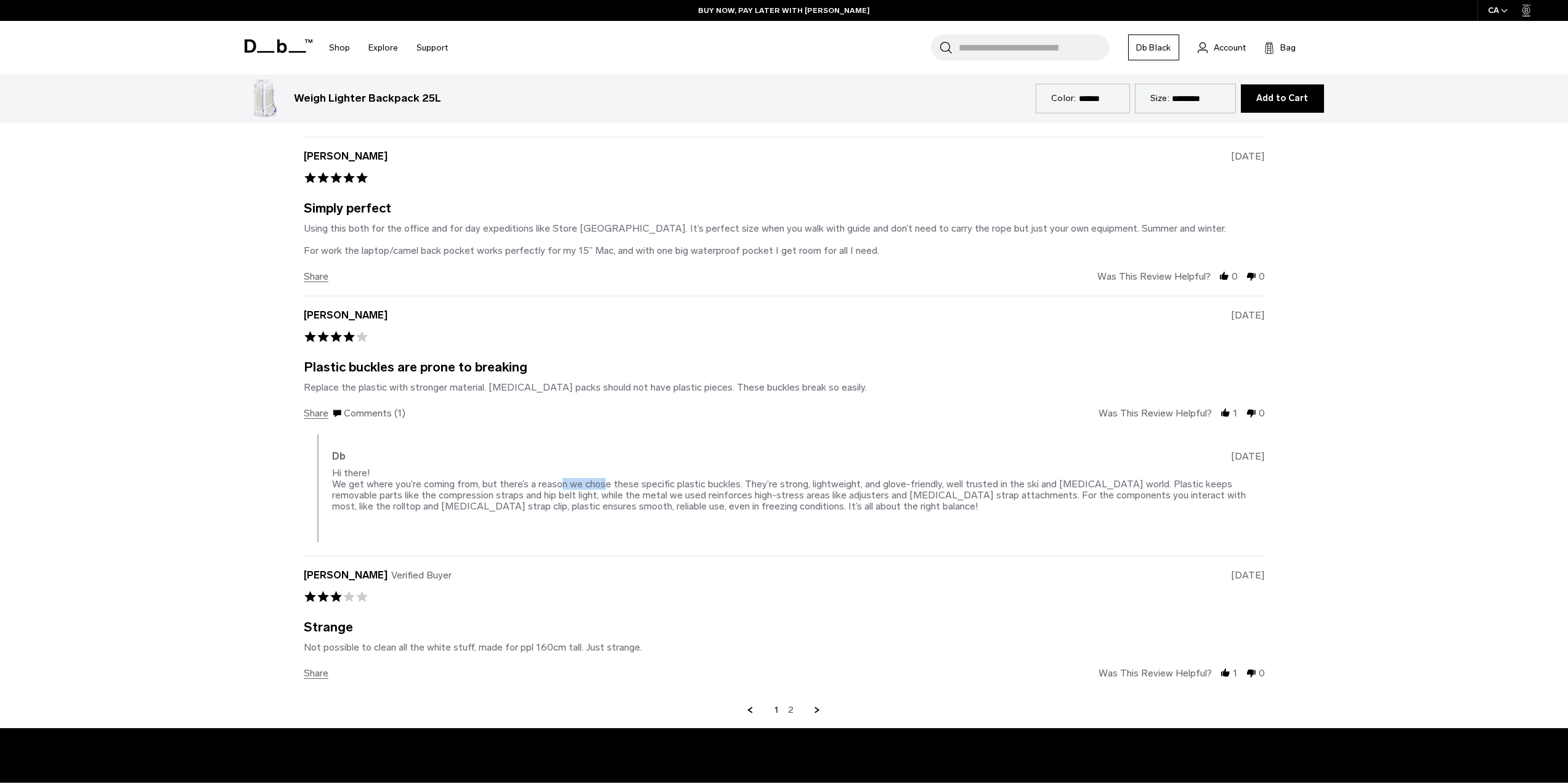
scroll to position [3020, 0]
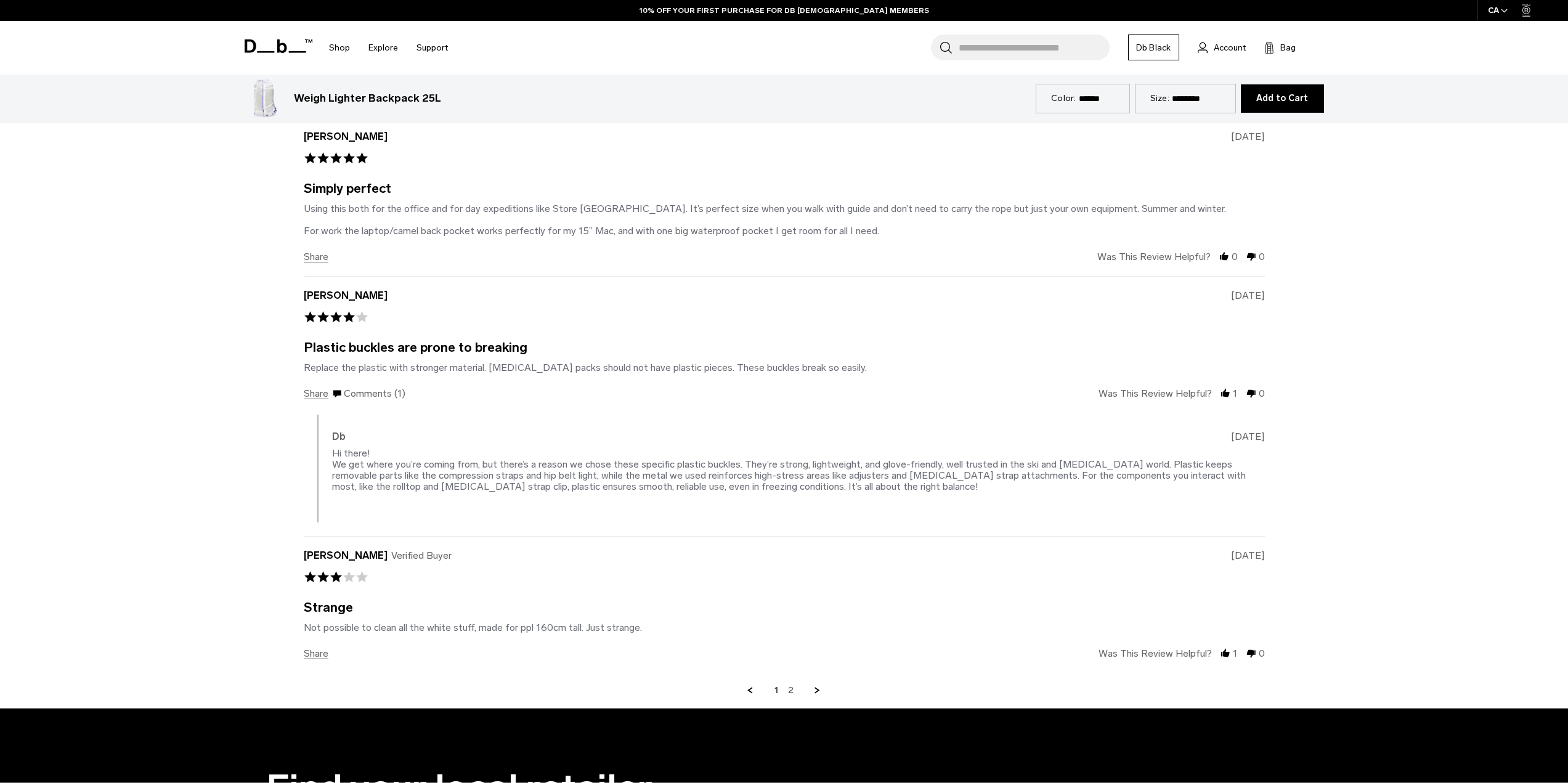
click at [552, 631] on div "Not possible to clean all the white stuff, made for ppl 160cm tall. Just strang…" at bounding box center [472, 627] width 338 height 12
drag, startPoint x: 519, startPoint y: 629, endPoint x: 543, endPoint y: 629, distance: 24.0
click at [543, 629] on div "Not possible to clean all the white stuff, made for ppl 160cm tall. Just strang…" at bounding box center [472, 627] width 338 height 12
drag, startPoint x: 543, startPoint y: 629, endPoint x: 532, endPoint y: 629, distance: 11.0
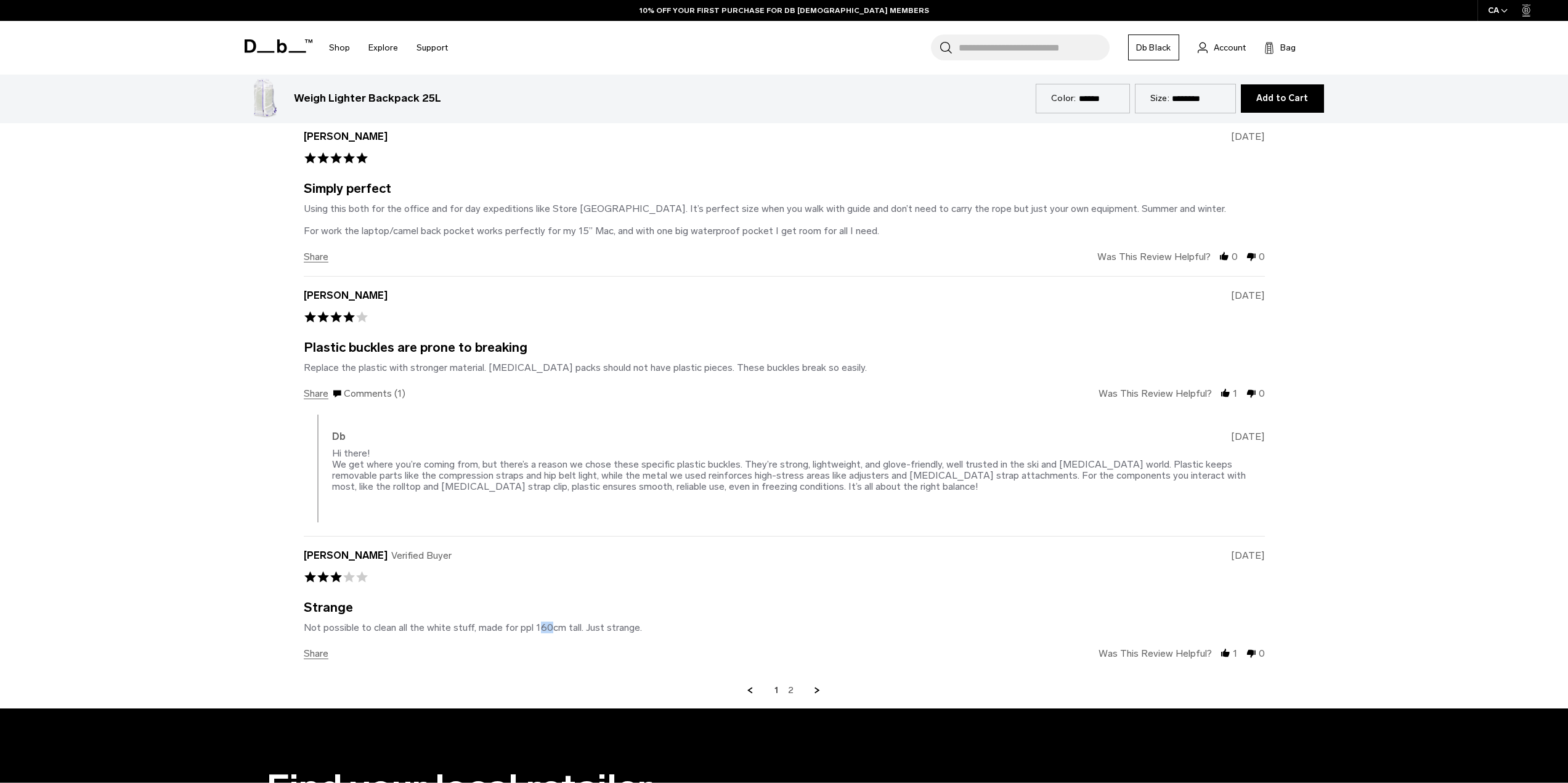
click at [532, 629] on div "Not possible to clean all the white stuff, made for ppl 160cm tall. Just strang…" at bounding box center [472, 627] width 338 height 12
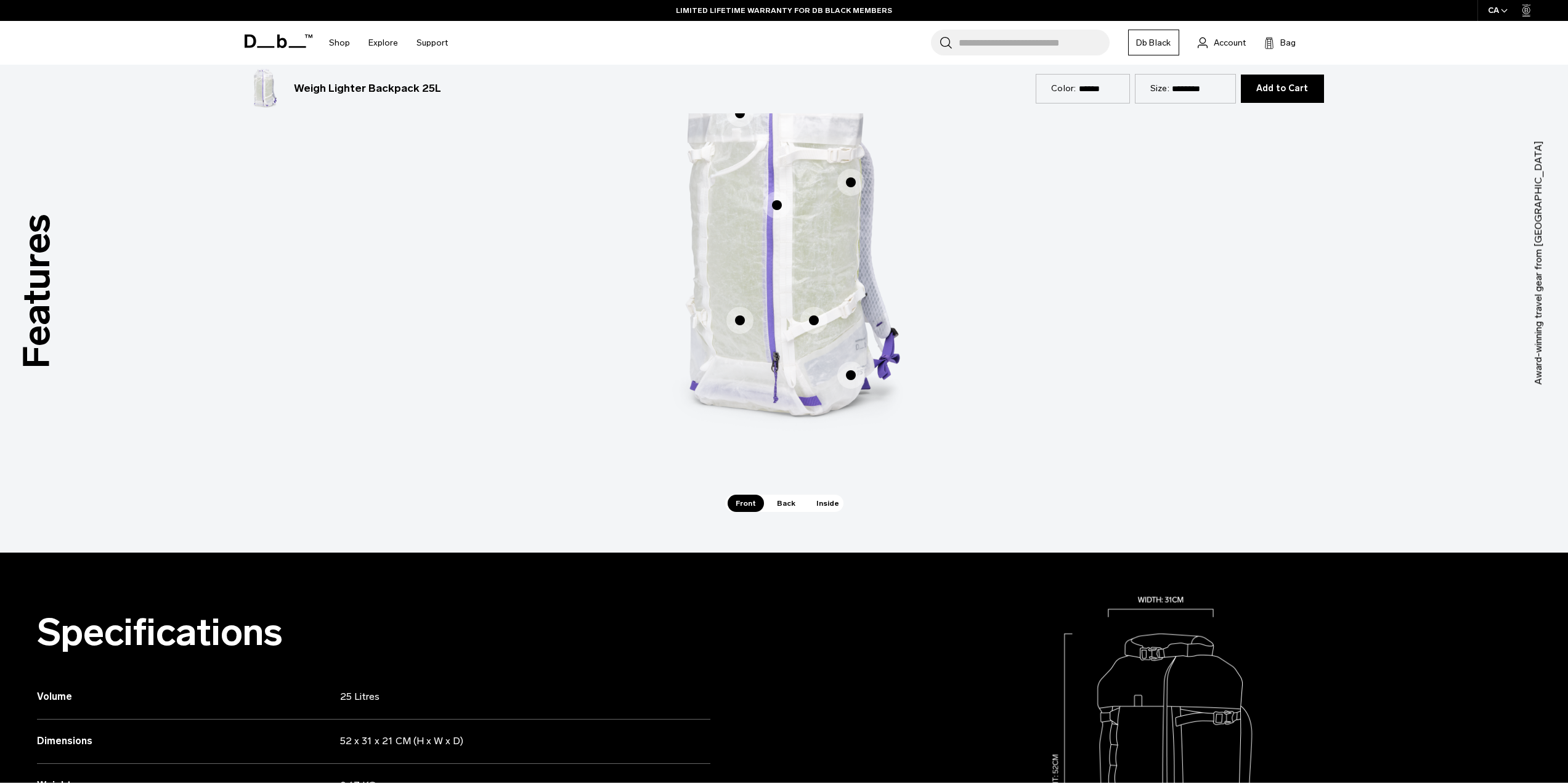
scroll to position [616, 0]
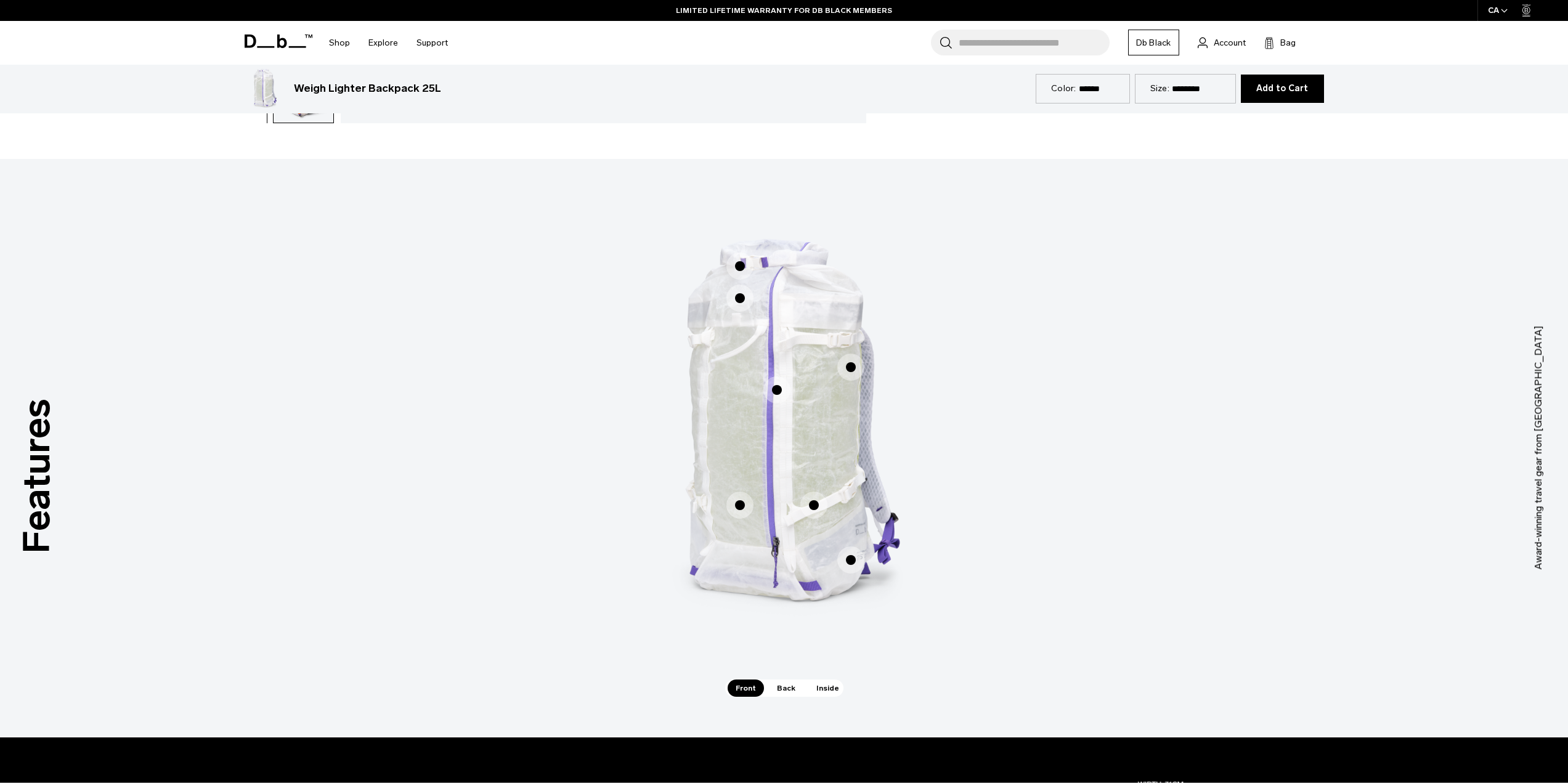
click at [781, 687] on span "Back" at bounding box center [785, 687] width 35 height 17
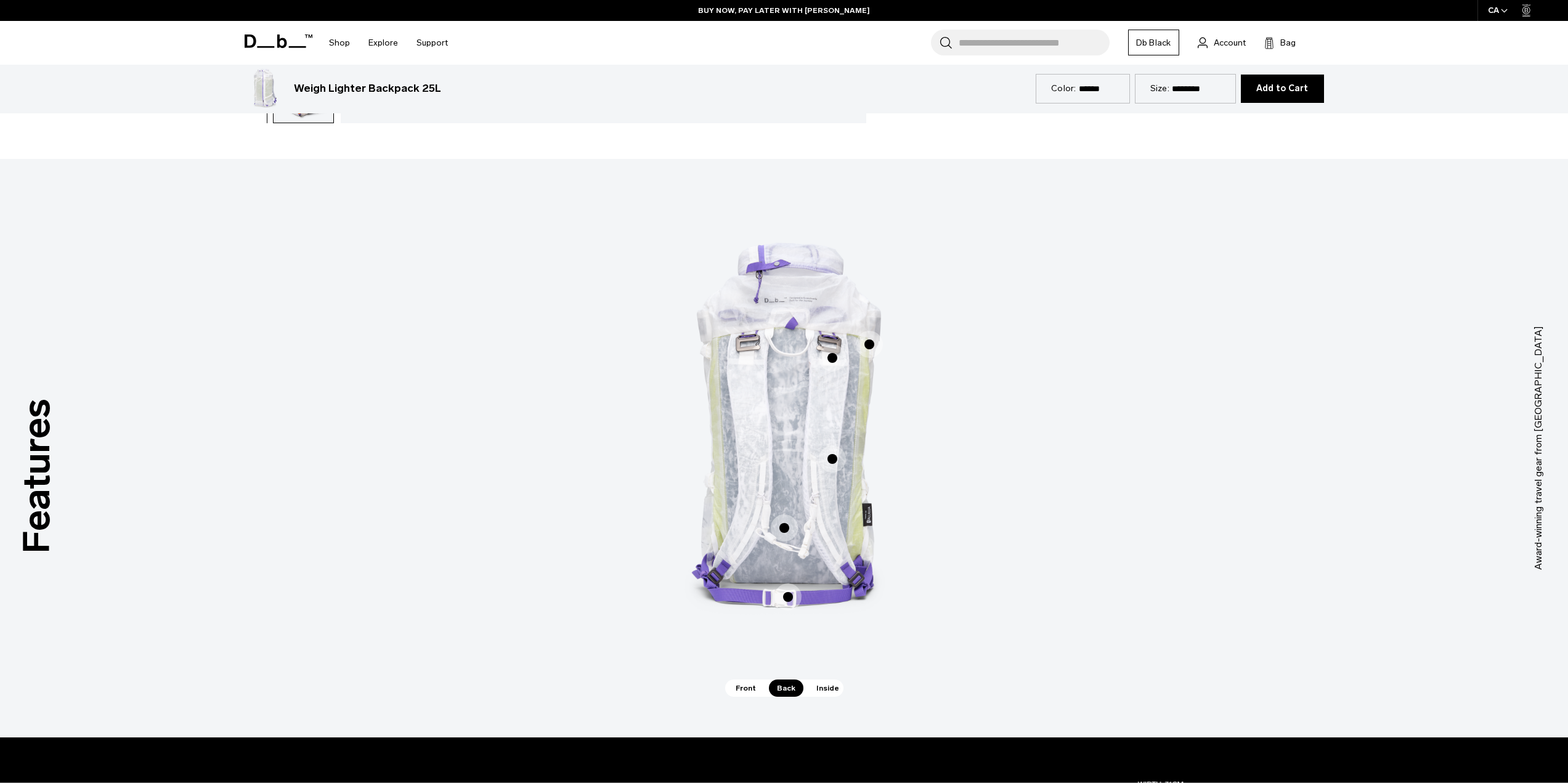
click at [811, 689] on span "Inside" at bounding box center [827, 687] width 38 height 17
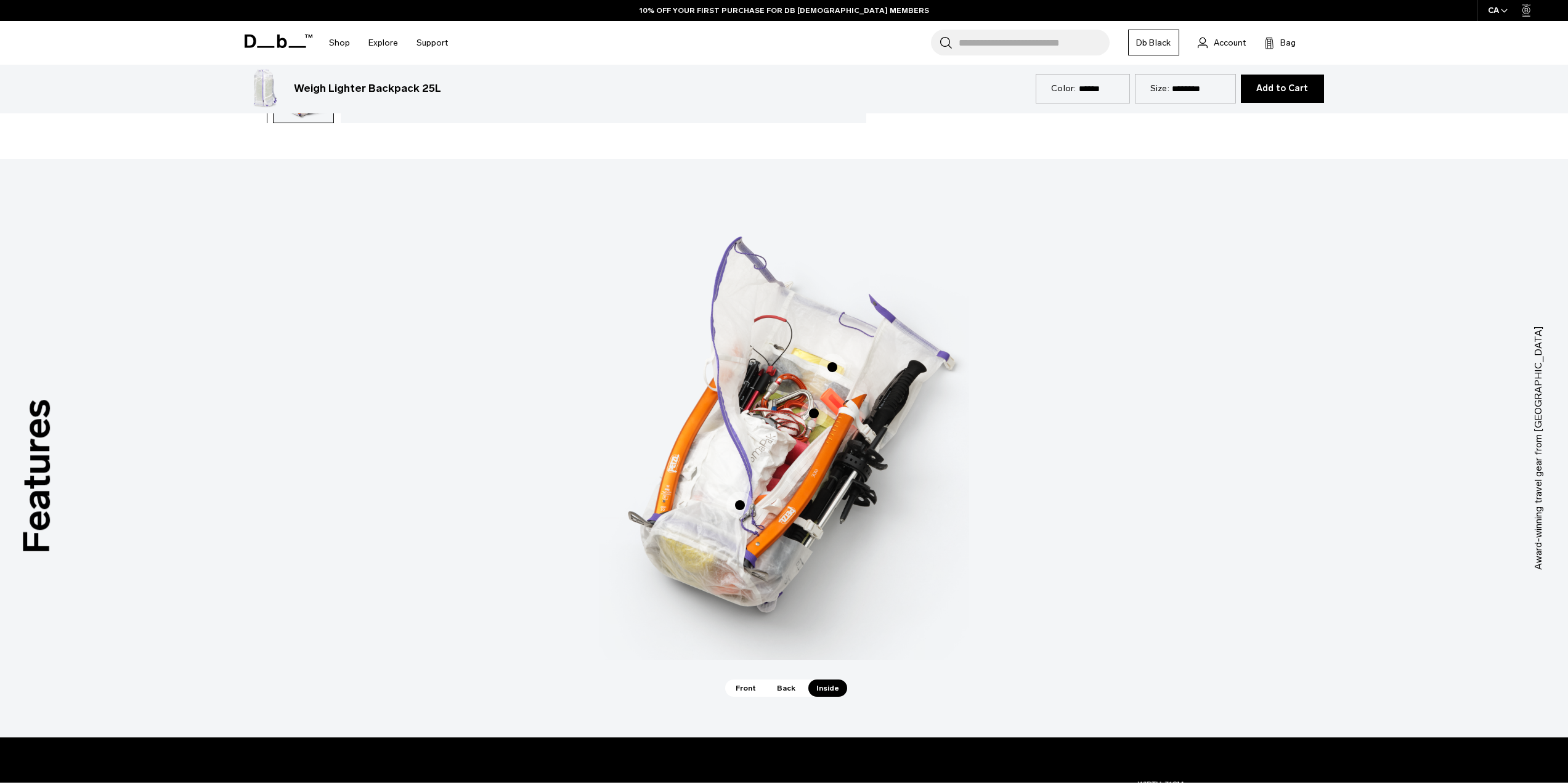
click at [744, 687] on span "Front" at bounding box center [745, 687] width 37 height 17
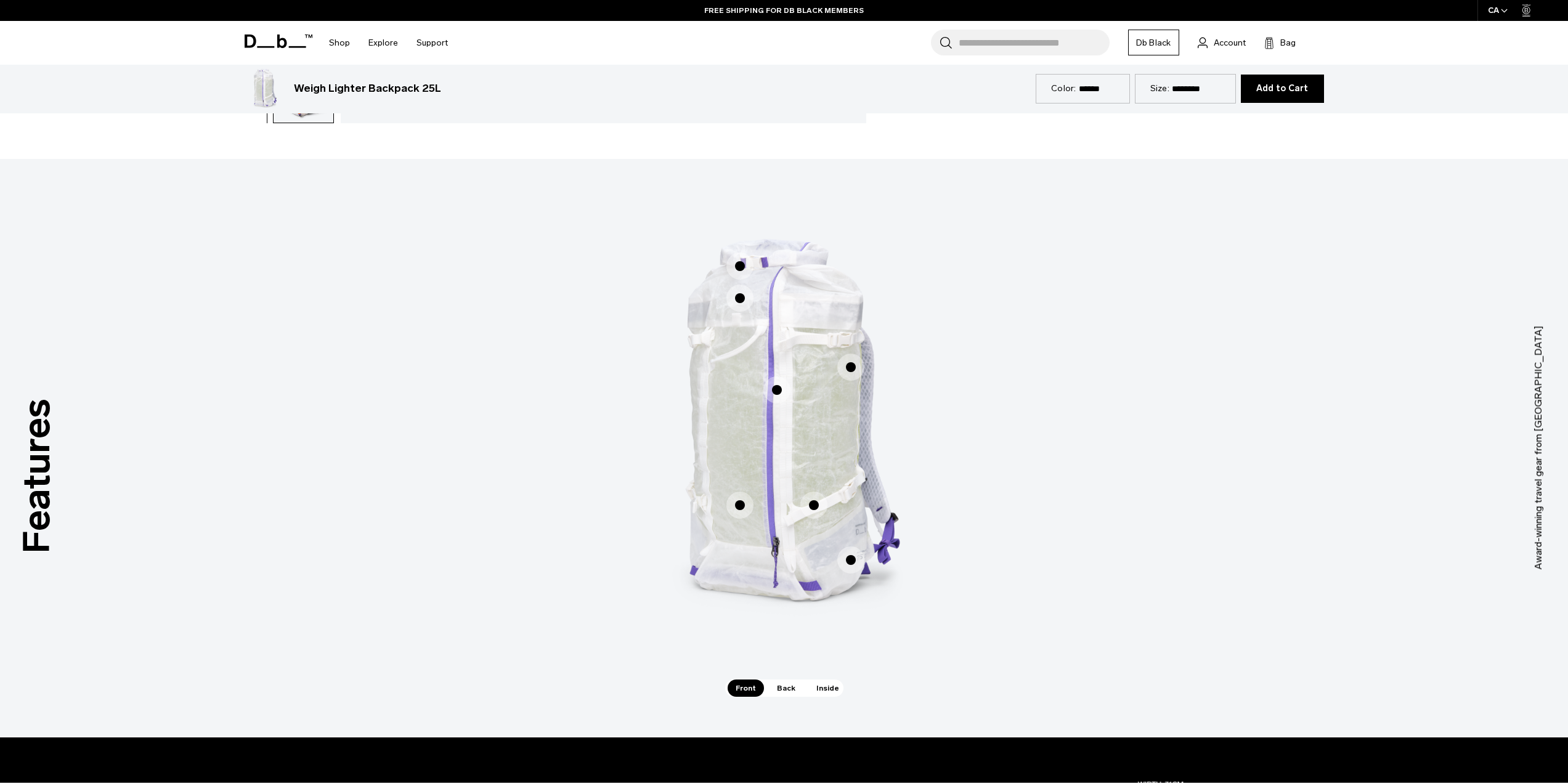
click at [776, 396] on span "1 / 3" at bounding box center [776, 390] width 27 height 27
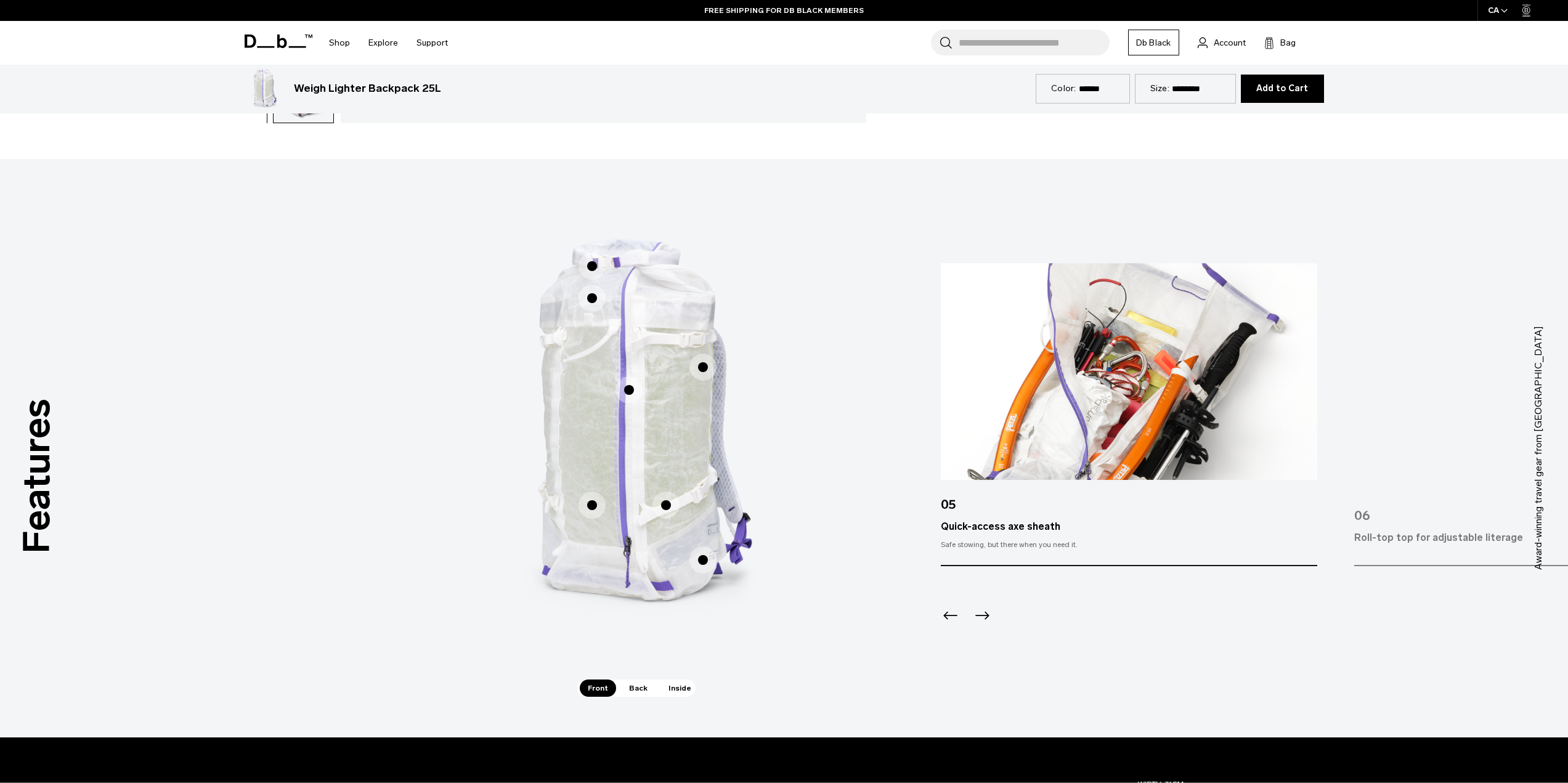
click at [596, 507] on span "1 / 3" at bounding box center [592, 505] width 27 height 27
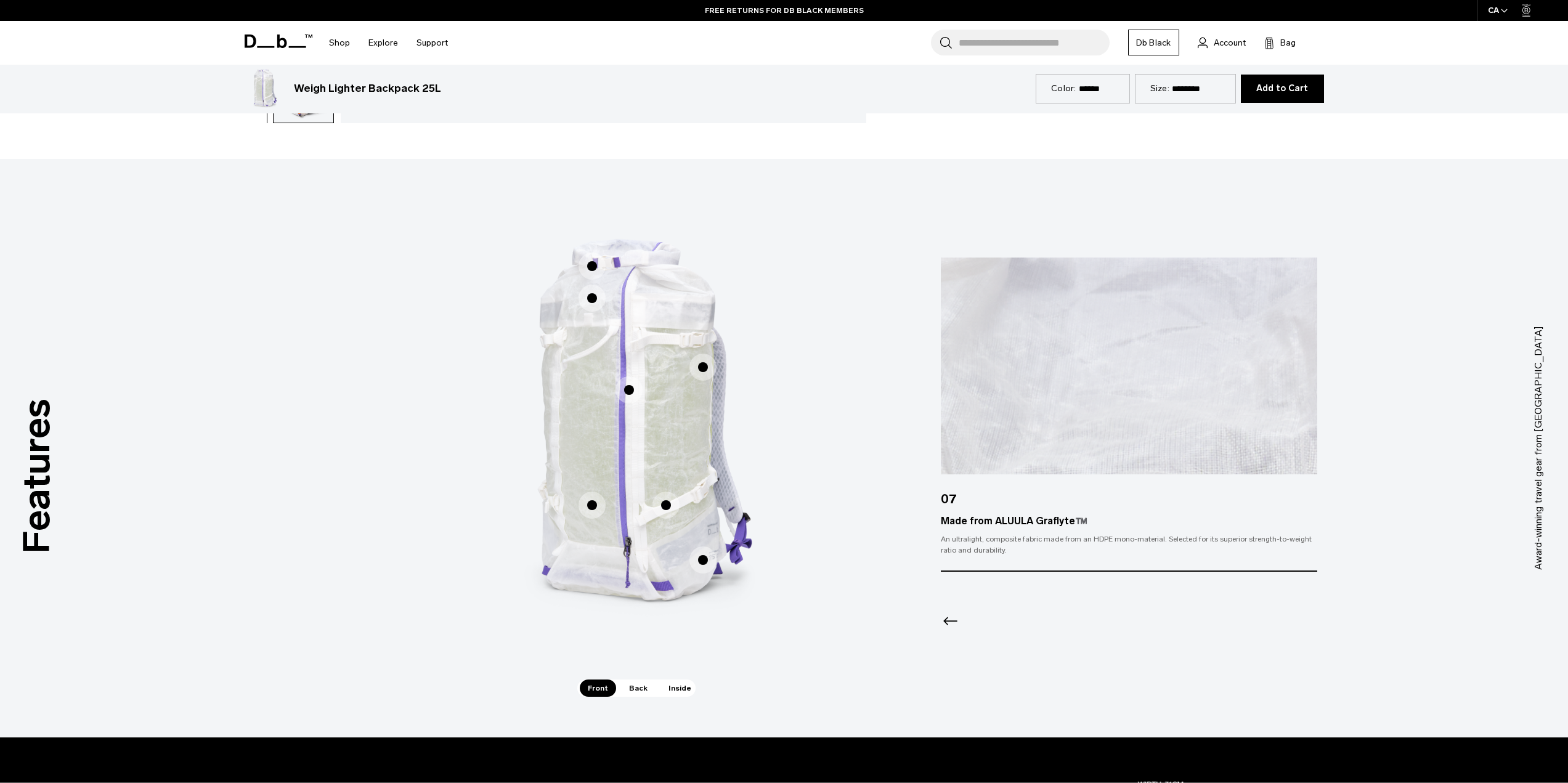
click at [584, 301] on span "1 / 3" at bounding box center [592, 298] width 27 height 27
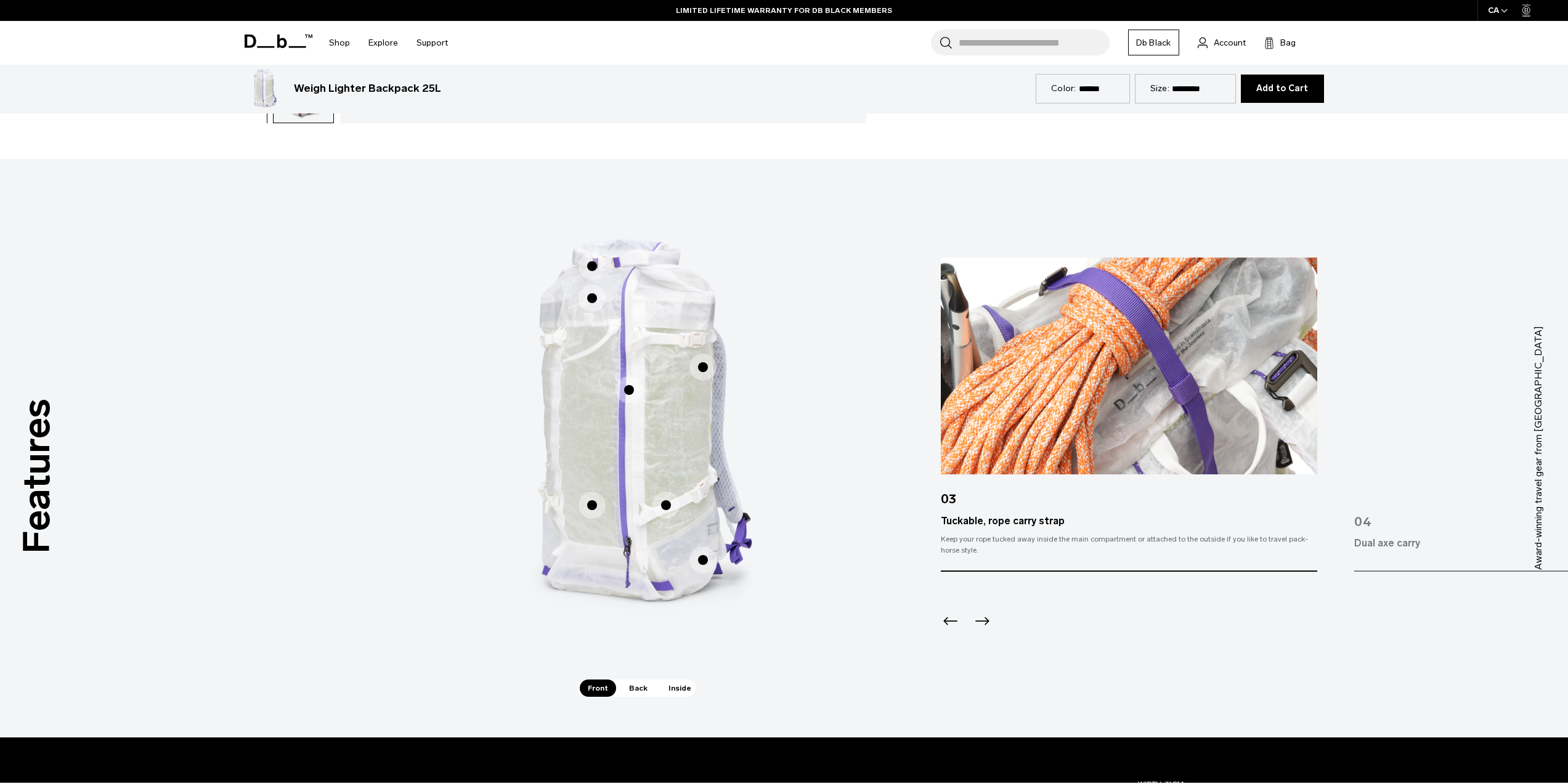
click at [592, 263] on span "1 / 3" at bounding box center [592, 266] width 27 height 27
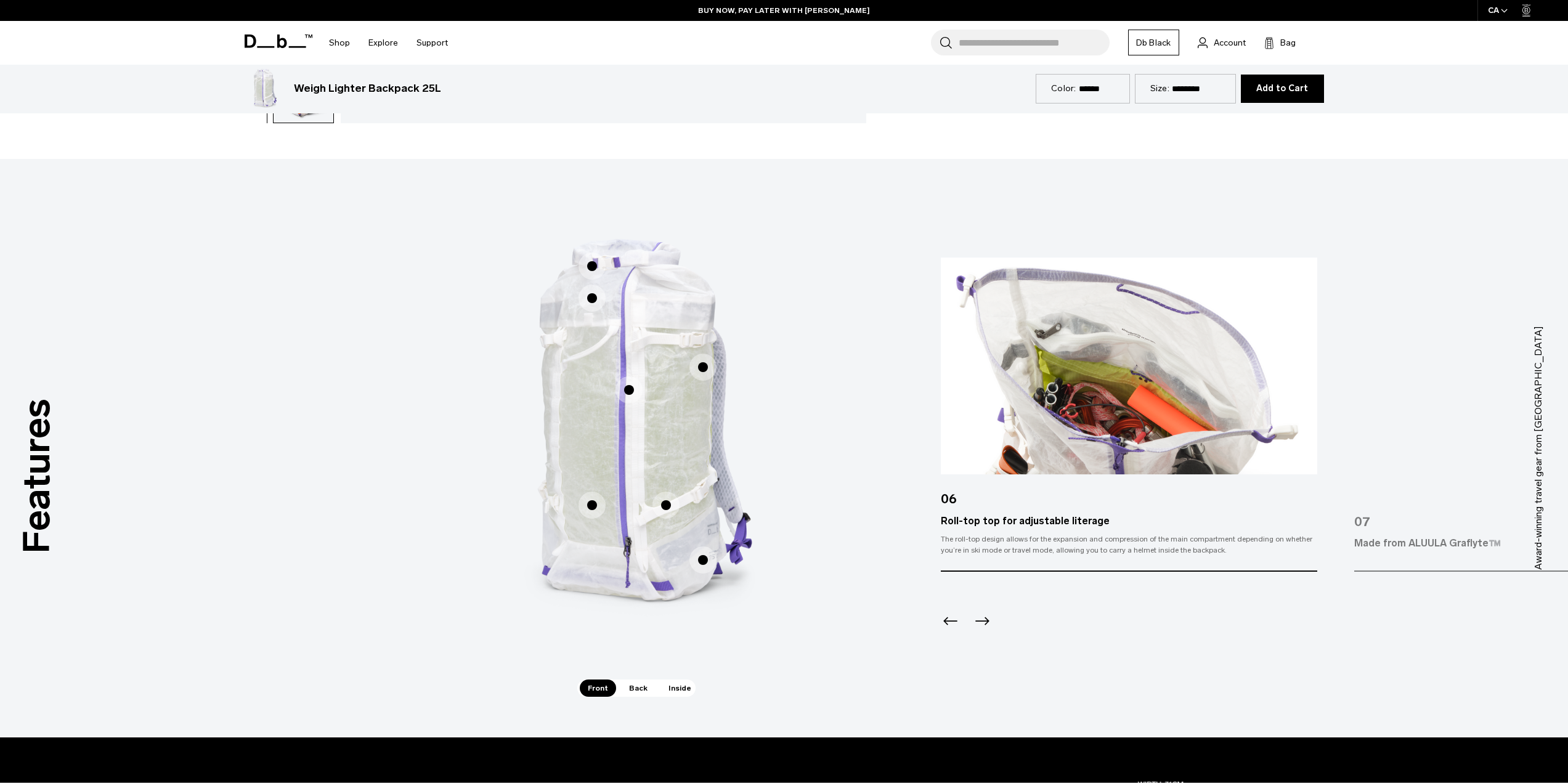
click at [703, 368] on span "1 / 3" at bounding box center [702, 367] width 27 height 27
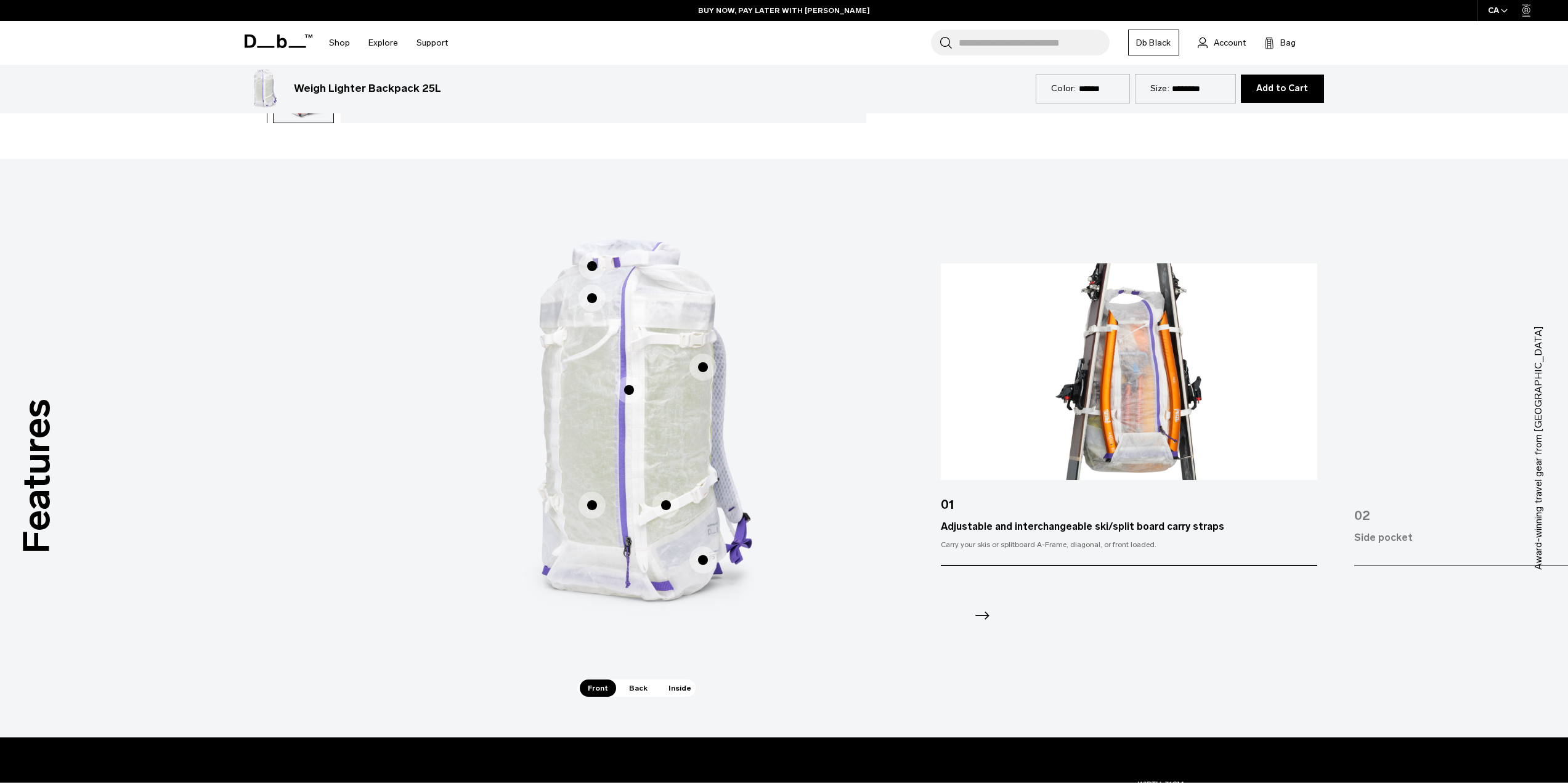
click at [663, 510] on span "1 / 3" at bounding box center [666, 505] width 27 height 27
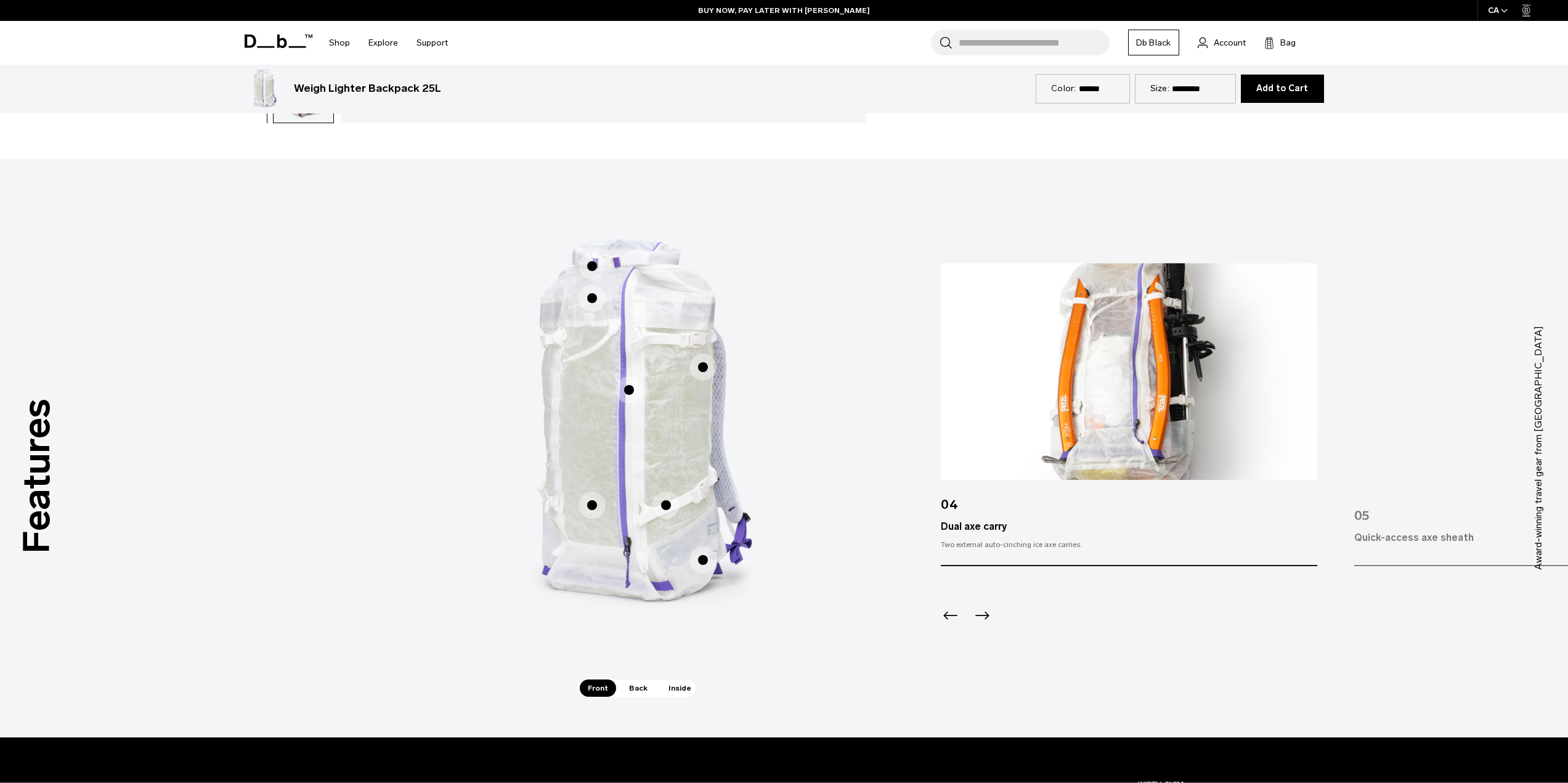
click at [703, 557] on span "1 / 3" at bounding box center [702, 560] width 27 height 27
